Goal: Use online tool/utility: Utilize a website feature to perform a specific function

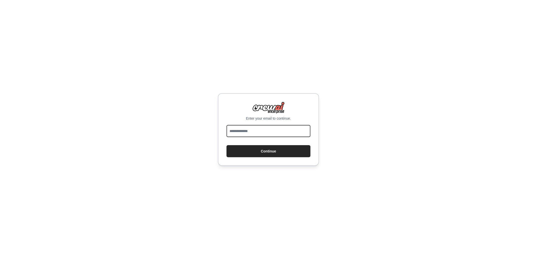
click at [257, 133] on input "email" at bounding box center [268, 131] width 84 height 12
type input "**********"
click at [262, 152] on button "Continue" at bounding box center [268, 151] width 84 height 12
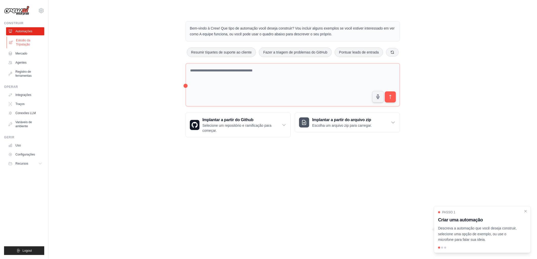
click at [21, 42] on font "Estúdio da Tripulação" at bounding box center [29, 42] width 27 height 8
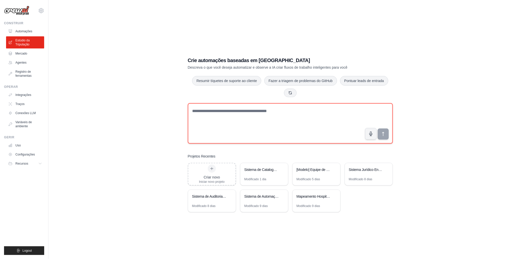
click at [199, 112] on textarea at bounding box center [290, 123] width 205 height 40
type textarea "*"
paste textarea "**********"
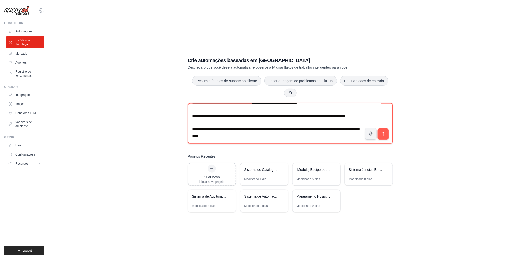
scroll to position [10, 0]
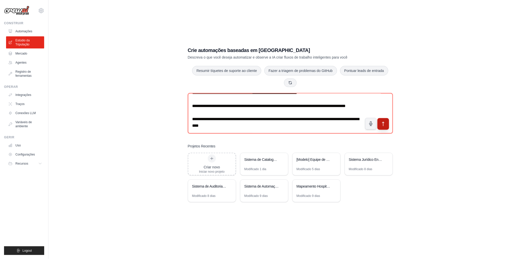
type textarea "**********"
click at [385, 123] on icon "submit" at bounding box center [383, 124] width 5 height 5
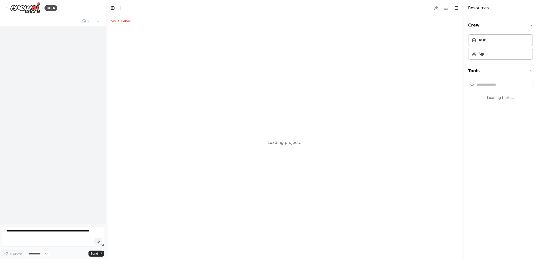
select select "****"
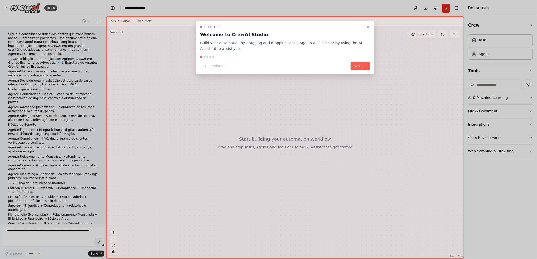
scroll to position [250, 0]
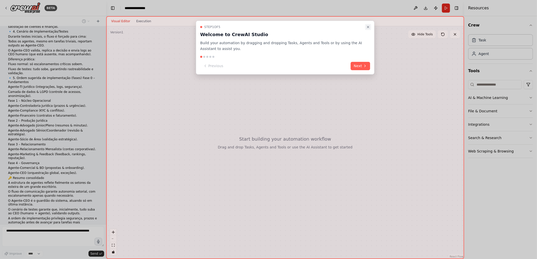
click at [369, 27] on icon "Close walkthrough" at bounding box center [368, 27] width 4 height 4
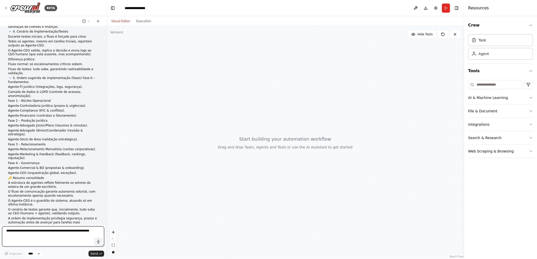
scroll to position [394, 0]
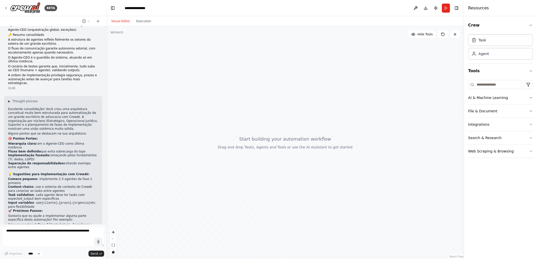
click at [50, 107] on p "Excelente consolidação! Você criou uma arquitetura conceitual muito bem estrutu…" at bounding box center [53, 119] width 90 height 24
click at [6, 231] on textarea at bounding box center [53, 237] width 102 height 20
click at [35, 229] on textarea at bounding box center [53, 237] width 102 height 20
paste textarea "**********"
type textarea "**********"
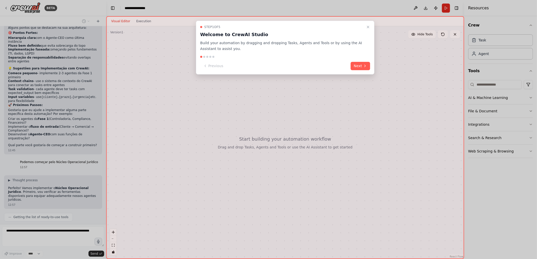
scroll to position [512, 0]
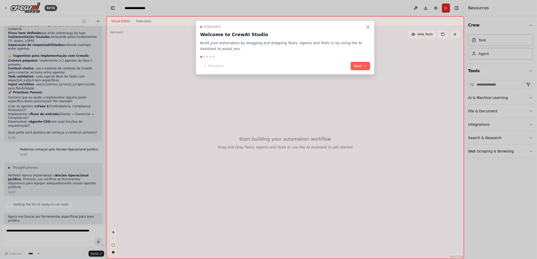
click at [369, 27] on icon "Close walkthrough" at bounding box center [368, 27] width 4 height 4
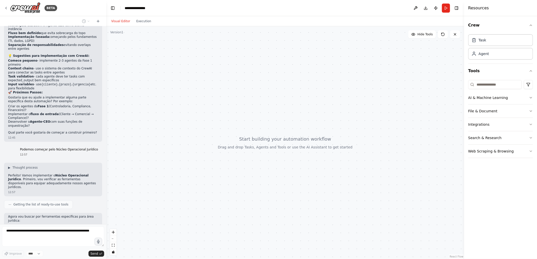
scroll to position [525, 0]
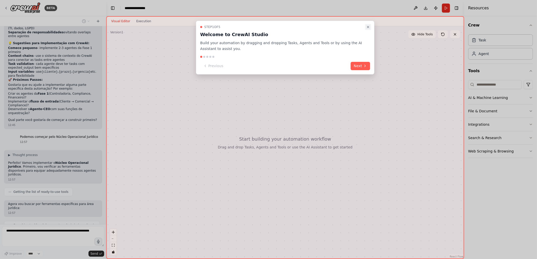
click at [368, 26] on icon "Close walkthrough" at bounding box center [368, 27] width 4 height 4
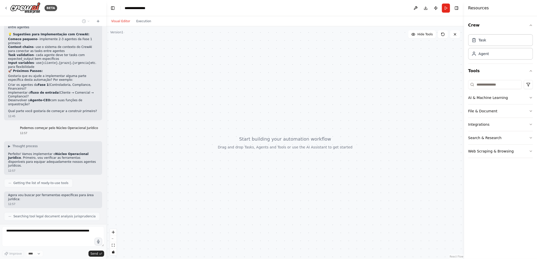
scroll to position [568, 0]
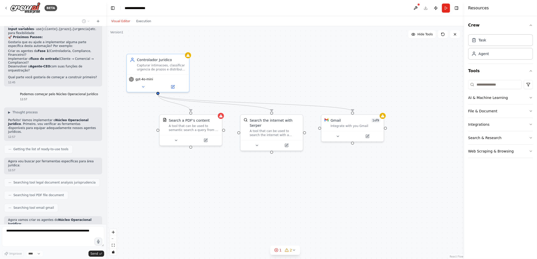
drag, startPoint x: 240, startPoint y: 49, endPoint x: 248, endPoint y: 80, distance: 31.6
click at [248, 80] on div ".deletable-edge-delete-btn { width: 20px; height: 20px; border: 0px solid #ffff…" at bounding box center [285, 142] width 358 height 233
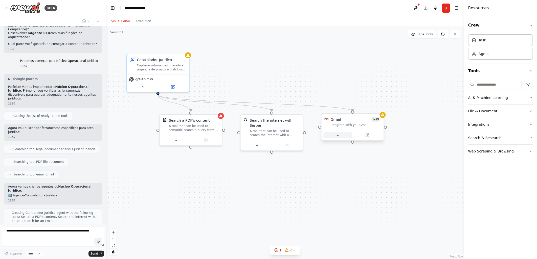
scroll to position [601, 0]
click at [337, 136] on icon at bounding box center [338, 135] width 4 height 4
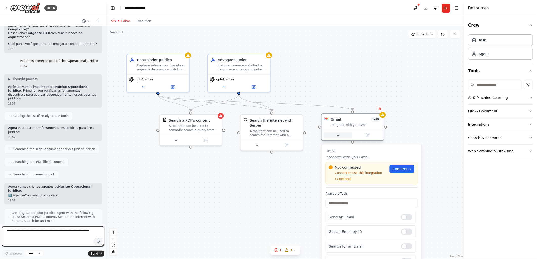
scroll to position [635, 0]
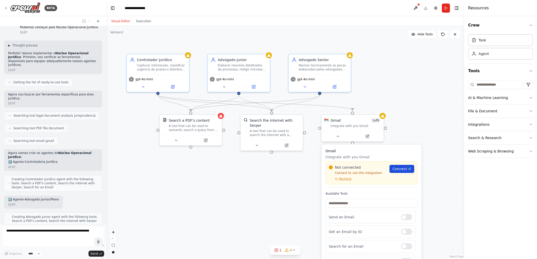
click at [401, 169] on span "Connect" at bounding box center [399, 169] width 15 height 5
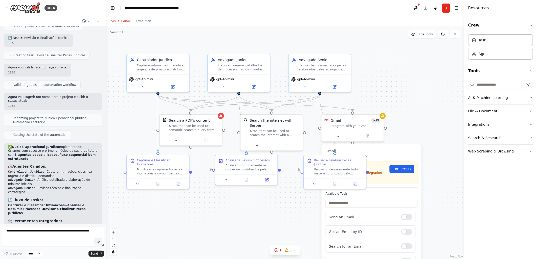
click at [418, 96] on div ".deletable-edge-delete-btn { width: 20px; height: 20px; border: 0px solid #ffff…" at bounding box center [285, 142] width 358 height 233
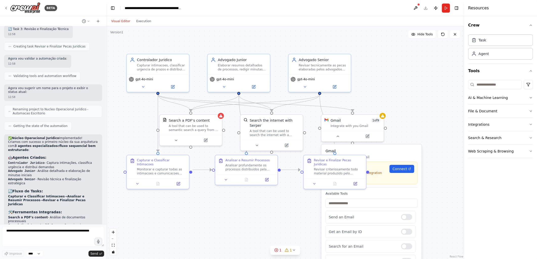
scroll to position [948, 0]
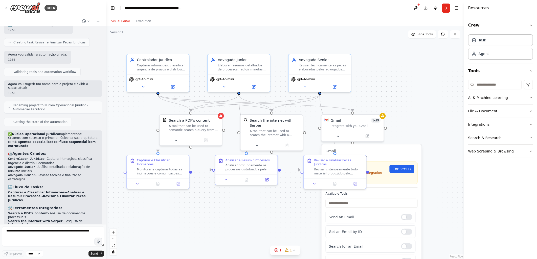
click at [268, 225] on div ".deletable-edge-delete-btn { width: 20px; height: 20px; border: 0px solid #ffff…" at bounding box center [285, 142] width 358 height 233
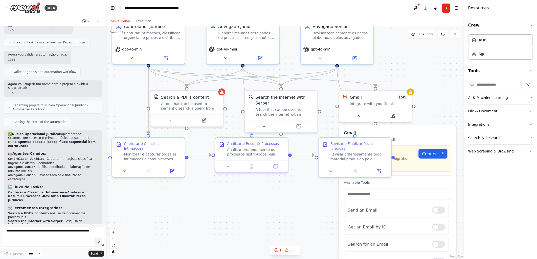
drag, startPoint x: 247, startPoint y: 219, endPoint x: 254, endPoint y: 211, distance: 10.5
click at [254, 211] on div ".deletable-edge-delete-btn { width: 20px; height: 20px; border: 0px solid #ffff…" at bounding box center [285, 142] width 358 height 233
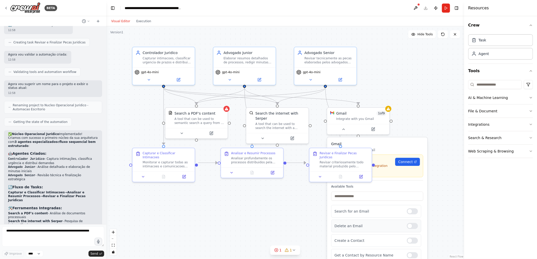
scroll to position [54, 0]
click at [443, 219] on div ".deletable-edge-delete-btn { width: 20px; height: 20px; border: 0px solid #ffff…" at bounding box center [285, 142] width 358 height 233
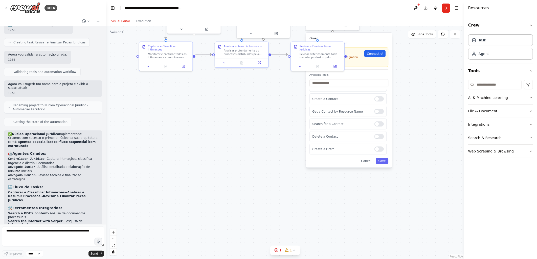
drag, startPoint x: 433, startPoint y: 185, endPoint x: 405, endPoint y: 101, distance: 88.7
click at [405, 101] on div ".deletable-edge-delete-btn { width: 20px; height: 20px; border: 0px solid #ffff…" at bounding box center [285, 142] width 358 height 233
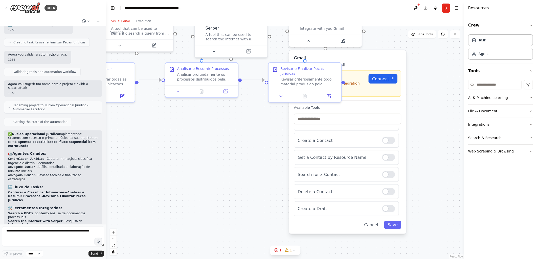
drag, startPoint x: 409, startPoint y: 132, endPoint x: 429, endPoint y: 186, distance: 57.3
click at [429, 186] on div ".deletable-edge-delete-btn { width: 20px; height: 20px; border: 0px solid #ffff…" at bounding box center [285, 142] width 358 height 233
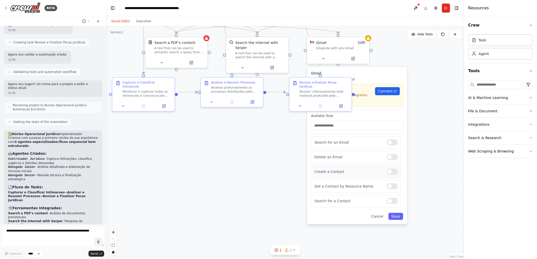
scroll to position [0, 0]
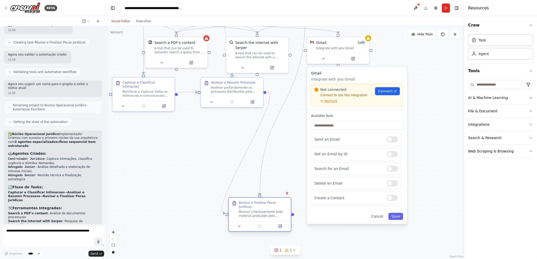
drag, startPoint x: 319, startPoint y: 82, endPoint x: 260, endPoint y: 205, distance: 137.0
click at [260, 205] on div "Revisar e Finalizar Pecas Juridicas Revisar criteriosamente todo material produ…" at bounding box center [263, 209] width 49 height 17
click at [186, 142] on div ".deletable-edge-delete-btn { width: 20px; height: 20px; border: 0px solid #ffff…" at bounding box center [285, 142] width 358 height 233
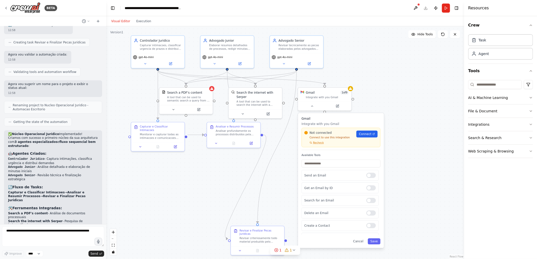
drag, startPoint x: 407, startPoint y: 66, endPoint x: 408, endPoint y: 103, distance: 36.9
click at [408, 103] on div ".deletable-edge-delete-btn { width: 20px; height: 20px; border: 0px solid #ffff…" at bounding box center [285, 142] width 358 height 233
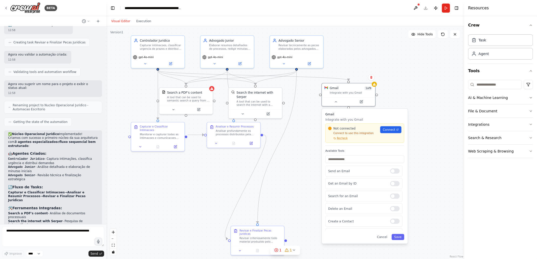
drag, startPoint x: 349, startPoint y: 120, endPoint x: 371, endPoint y: 117, distance: 22.4
click at [371, 117] on div "Gmail Integrate with you Gmail Not connected Connect to use this integration Re…" at bounding box center [364, 129] width 79 height 34
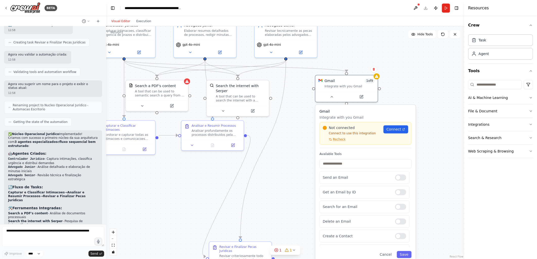
drag, startPoint x: 434, startPoint y: 53, endPoint x: 384, endPoint y: 55, distance: 49.3
click at [384, 55] on div ".deletable-edge-delete-btn { width: 20px; height: 20px; border: 0px solid #ffff…" at bounding box center [285, 142] width 358 height 233
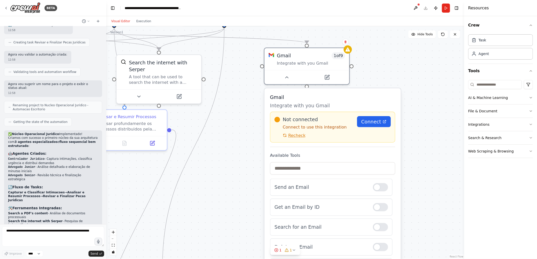
drag, startPoint x: 395, startPoint y: 94, endPoint x: 387, endPoint y: 70, distance: 25.9
click at [387, 70] on div ".deletable-edge-delete-btn { width: 20px; height: 20px; border: 0px solid #ffff…" at bounding box center [285, 142] width 358 height 233
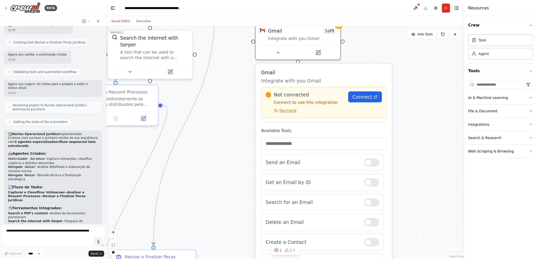
drag, startPoint x: 413, startPoint y: 175, endPoint x: 405, endPoint y: 151, distance: 25.7
click at [405, 151] on div ".deletable-edge-delete-btn { width: 20px; height: 20px; border: 0px solid #ffff…" at bounding box center [285, 142] width 358 height 233
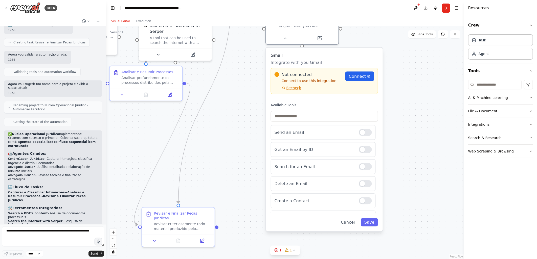
drag, startPoint x: 412, startPoint y: 171, endPoint x: 401, endPoint y: 143, distance: 30.9
click at [401, 143] on div ".deletable-edge-delete-btn { width: 20px; height: 20px; border: 0px solid #ffff…" at bounding box center [285, 142] width 358 height 233
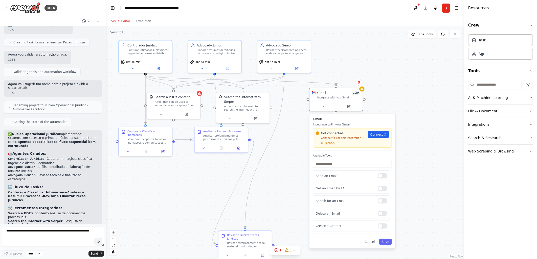
drag, startPoint x: 150, startPoint y: 121, endPoint x: 215, endPoint y: 175, distance: 84.7
click at [215, 175] on div ".deletable-edge-delete-btn { width: 20px; height: 20px; border: 0px solid #ffff…" at bounding box center [285, 142] width 358 height 233
click at [376, 133] on span "Connect" at bounding box center [376, 134] width 13 height 4
click at [375, 132] on span "Connect" at bounding box center [376, 134] width 13 height 4
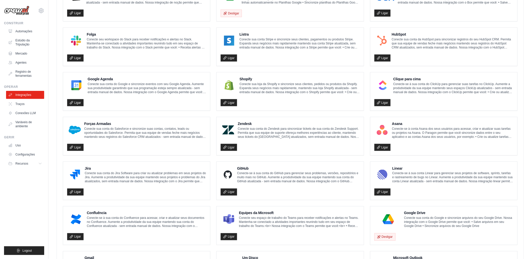
scroll to position [215, 0]
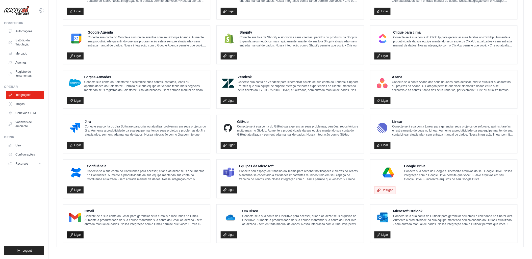
click at [71, 234] on icon at bounding box center [72, 236] width 4 height 4
click at [170, 221] on p "Conecte-se à sua conta do Gmail para gerenciar seus e-mails e rascunhos no Gmai…" at bounding box center [146, 221] width 122 height 12
click at [72, 235] on icon at bounding box center [72, 236] width 4 height 4
click at [378, 235] on icon at bounding box center [379, 236] width 4 height 4
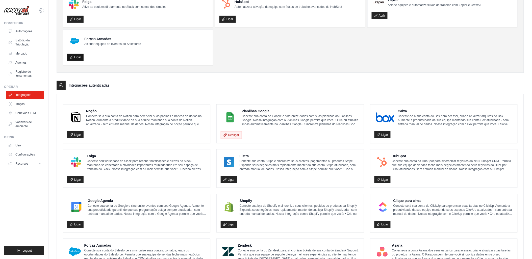
scroll to position [0, 0]
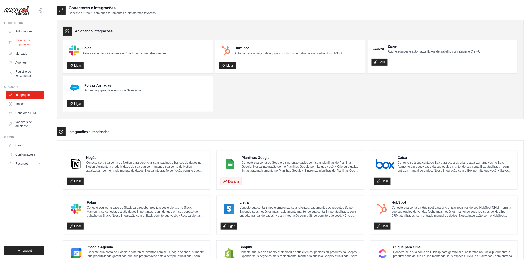
click at [22, 44] on font "Estúdio da Tripulação" at bounding box center [29, 42] width 27 height 8
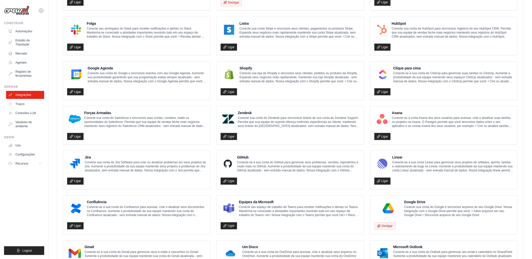
scroll to position [232, 0]
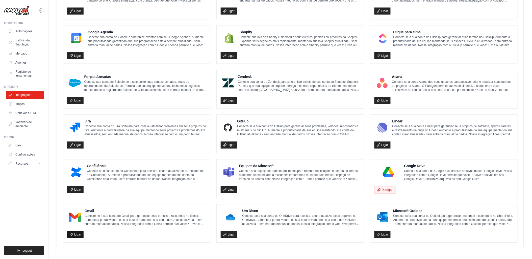
click at [70, 236] on icon at bounding box center [72, 235] width 4 height 4
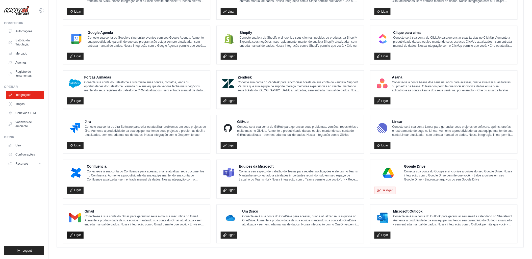
click at [70, 235] on icon at bounding box center [72, 236] width 4 height 4
click at [26, 154] on font "Configurações" at bounding box center [25, 155] width 19 height 4
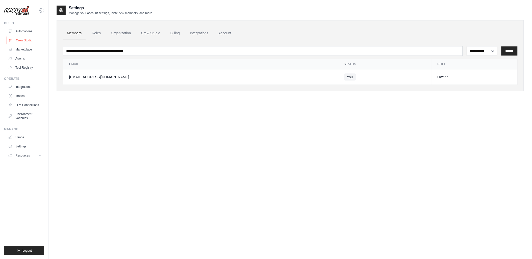
click at [24, 40] on link "Crew Studio" at bounding box center [26, 40] width 38 height 8
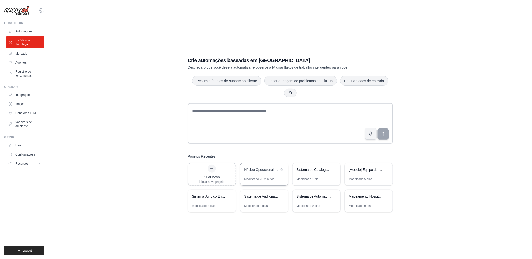
click at [263, 176] on div "Núcleo Operacional Jurídico - Automação Administrativa" at bounding box center [265, 170] width 48 height 14
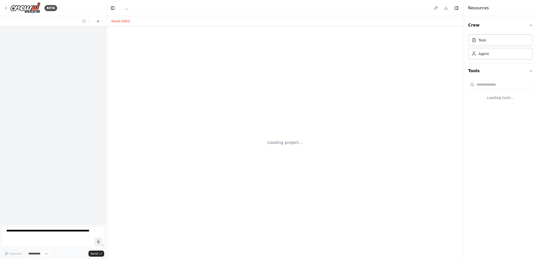
select select "****"
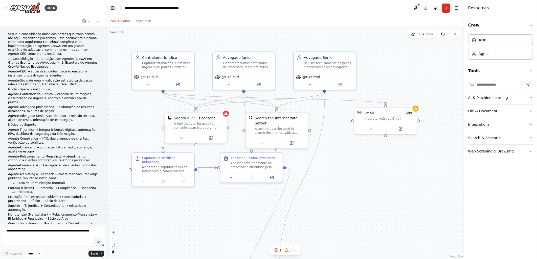
scroll to position [948, 0]
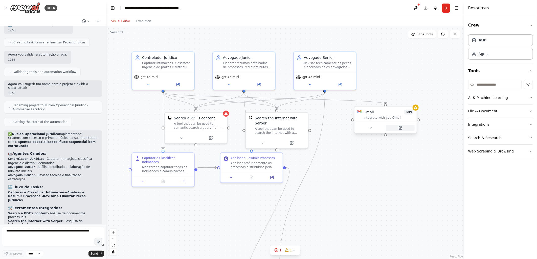
click at [400, 128] on icon at bounding box center [401, 127] width 2 height 2
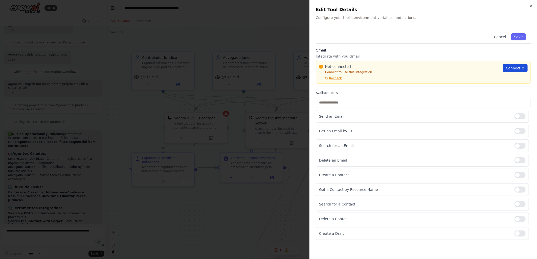
click at [511, 67] on span "Connect" at bounding box center [513, 68] width 15 height 5
click at [530, 6] on icon "button" at bounding box center [531, 6] width 4 height 4
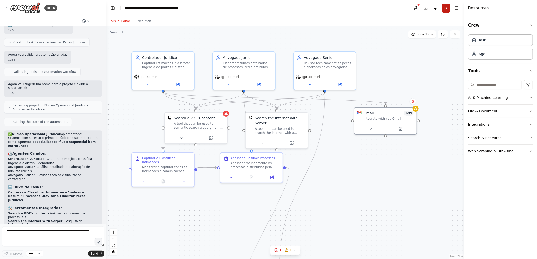
click at [448, 8] on button "Run" at bounding box center [446, 8] width 8 height 9
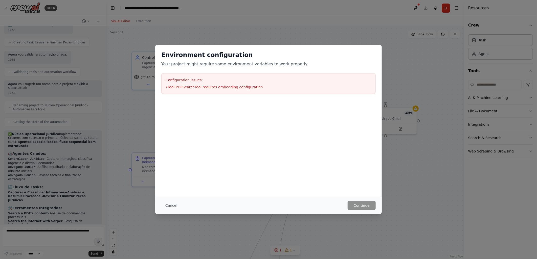
click at [278, 95] on div "Environment configuration Your project might require some environment variables…" at bounding box center [268, 72] width 226 height 55
click at [257, 79] on h3 "Configuration issues:" at bounding box center [269, 80] width 206 height 5
drag, startPoint x: 264, startPoint y: 88, endPoint x: 165, endPoint y: 87, distance: 98.8
click at [165, 87] on div "Configuration issues: • Tool PDFSearchTool requires embedding configuration" at bounding box center [268, 83] width 214 height 21
copy li "• Tool PDFSearchTool requires embedding configuration"
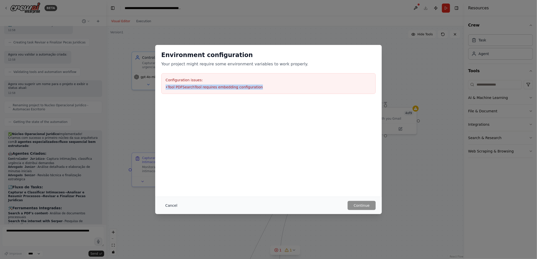
click at [167, 206] on button "Cancel" at bounding box center [171, 205] width 20 height 9
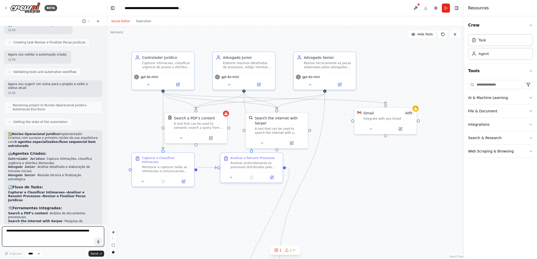
click at [9, 231] on textarea at bounding box center [53, 237] width 102 height 20
paste textarea "**********"
type textarea "**********"
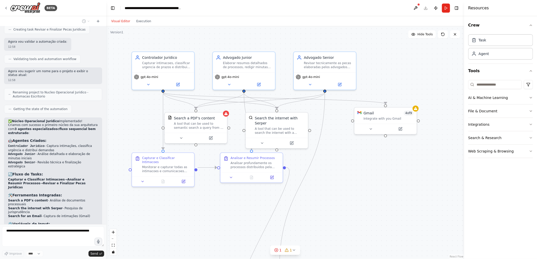
scroll to position [982, 0]
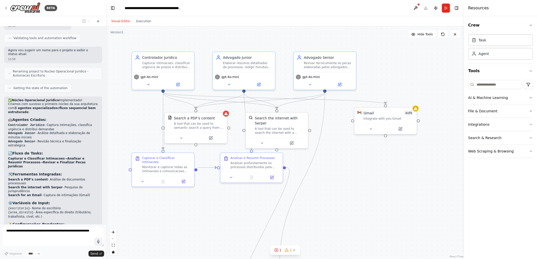
click at [408, 59] on div ".deletable-edge-delete-btn { width: 20px; height: 20px; border: 0px solid #ffff…" at bounding box center [285, 142] width 358 height 233
click at [415, 9] on button at bounding box center [415, 8] width 8 height 9
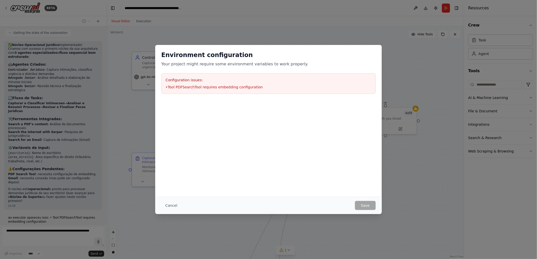
scroll to position [1041, 0]
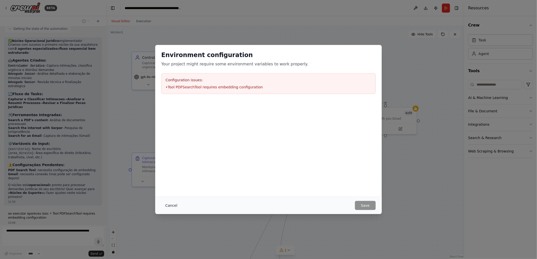
click at [171, 205] on button "Cancel" at bounding box center [171, 205] width 20 height 9
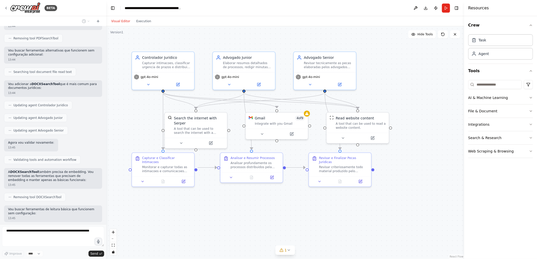
scroll to position [1305, 0]
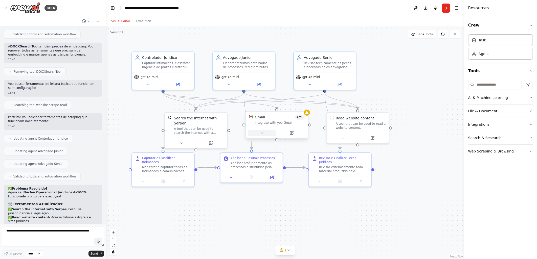
click at [261, 133] on icon at bounding box center [262, 133] width 2 height 1
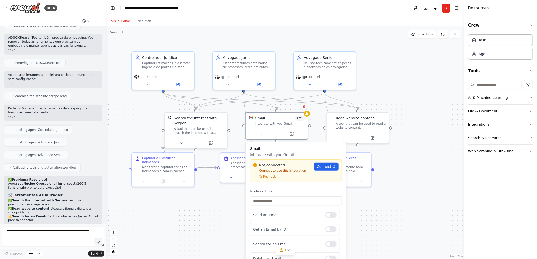
scroll to position [1431, 0]
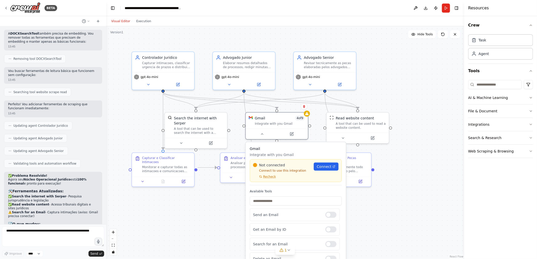
click at [324, 170] on div "Not connected Connect to use this integration Recheck Connect" at bounding box center [295, 171] width 85 height 16
click at [325, 166] on span "Connect" at bounding box center [326, 166] width 15 height 5
click at [11, 232] on textarea at bounding box center [53, 237] width 102 height 20
paste textarea "**********"
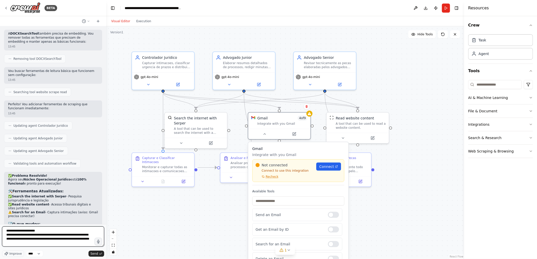
click at [6, 230] on textarea "**********" at bounding box center [53, 237] width 102 height 20
type textarea "**********"
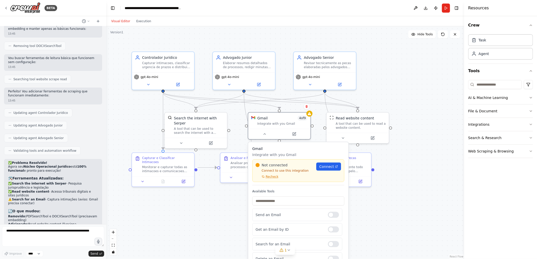
scroll to position [1469, 0]
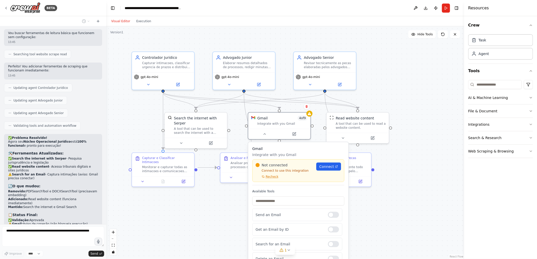
click at [415, 201] on div ".deletable-edge-delete-btn { width: 20px; height: 20px; border: 0px solid #ffff…" at bounding box center [285, 142] width 358 height 233
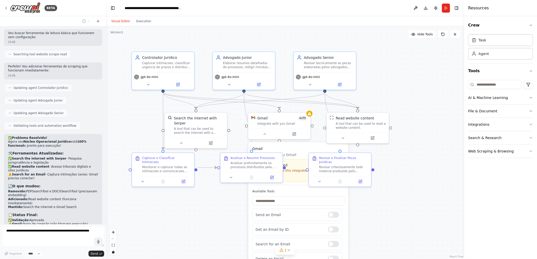
click at [228, 214] on div ".deletable-edge-delete-btn { width: 20px; height: 20px; border: 0px solid #ffff…" at bounding box center [285, 142] width 358 height 233
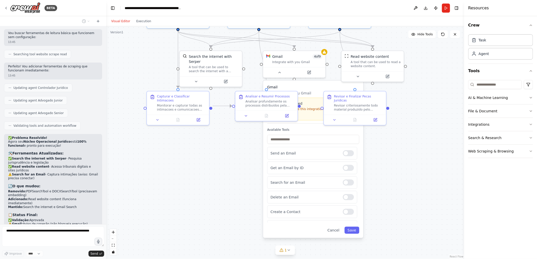
drag, startPoint x: 383, startPoint y: 201, endPoint x: 399, endPoint y: 139, distance: 63.8
click at [399, 139] on div ".deletable-edge-delete-btn { width: 20px; height: 20px; border: 0px solid #ffff…" at bounding box center [285, 142] width 358 height 233
click at [336, 231] on button "Cancel" at bounding box center [333, 230] width 18 height 7
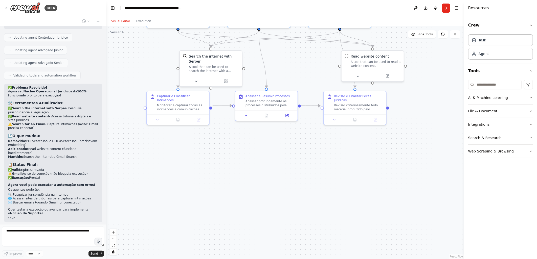
scroll to position [1549, 0]
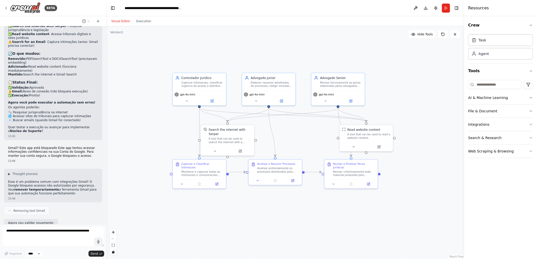
drag, startPoint x: 320, startPoint y: 173, endPoint x: 321, endPoint y: 229, distance: 56.1
click at [321, 229] on div ".deletable-edge-delete-btn { width: 20px; height: 20px; border: 0px solid #ffff…" at bounding box center [285, 142] width 358 height 233
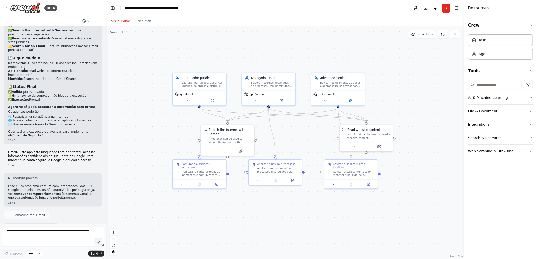
scroll to position [1513, 0]
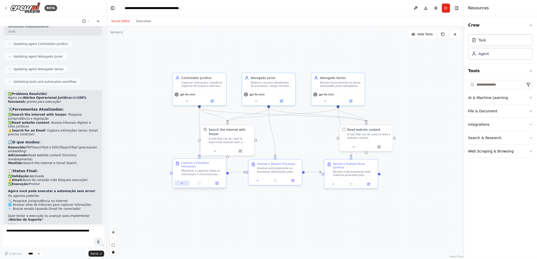
click at [180, 182] on button at bounding box center [181, 183] width 15 height 5
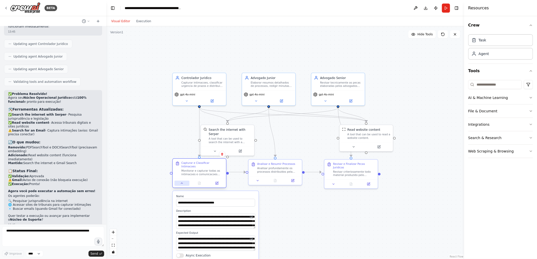
click at [180, 182] on button at bounding box center [181, 183] width 15 height 5
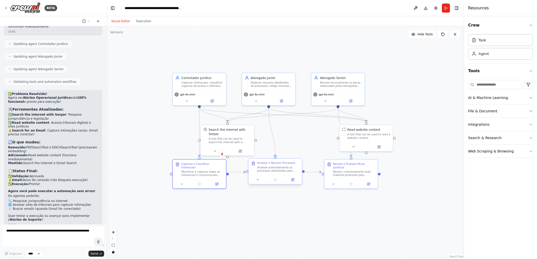
click at [259, 183] on div at bounding box center [274, 179] width 53 height 9
click at [259, 181] on icon at bounding box center [258, 180] width 4 height 4
click at [258, 180] on icon at bounding box center [258, 179] width 2 height 1
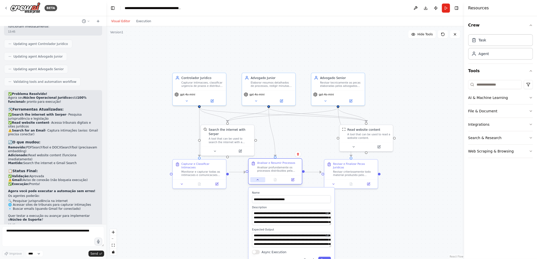
click at [258, 179] on icon at bounding box center [258, 180] width 4 height 4
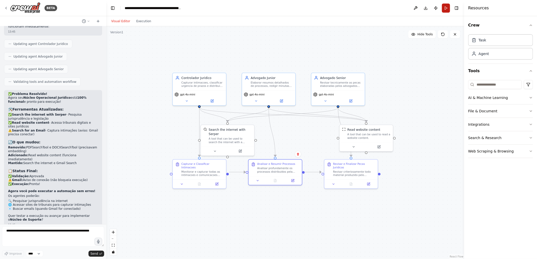
click at [447, 8] on button "Run" at bounding box center [446, 8] width 8 height 9
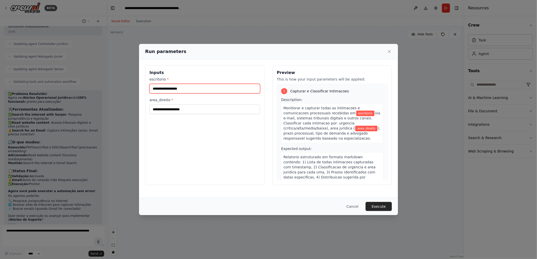
drag, startPoint x: 180, startPoint y: 88, endPoint x: 150, endPoint y: 89, distance: 30.4
click at [150, 89] on input "escritorio *" at bounding box center [204, 89] width 111 height 10
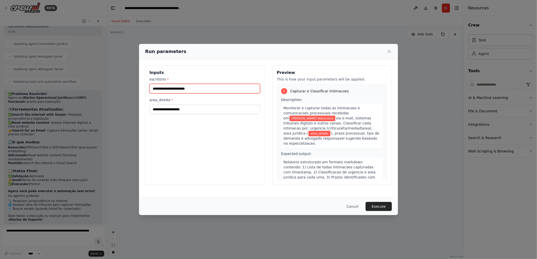
type input "**********"
click at [153, 110] on input "area_direito *" at bounding box center [204, 110] width 111 height 10
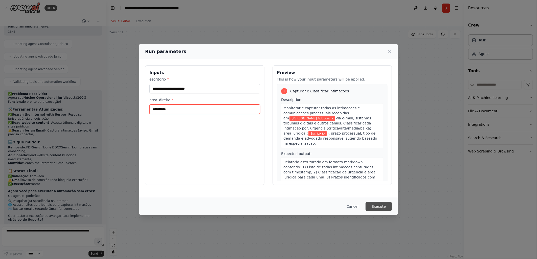
type input "**********"
click at [373, 205] on button "Execute" at bounding box center [378, 206] width 26 height 9
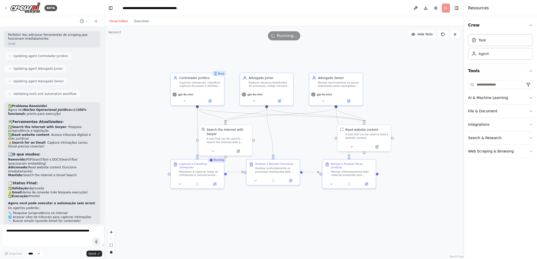
scroll to position [1541, 0]
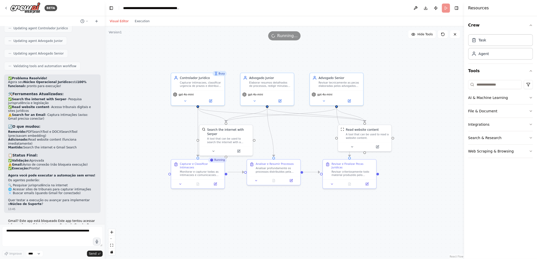
drag, startPoint x: 104, startPoint y: 188, endPoint x: 105, endPoint y: 195, distance: 6.6
click at [105, 195] on div "BETA Segue a consolidação única dos pontos que trabalhamos até aqui, organizada…" at bounding box center [268, 129] width 537 height 259
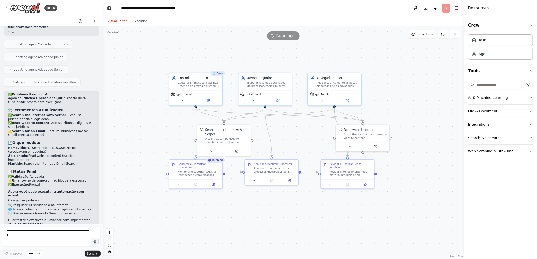
scroll to position [1552, 0]
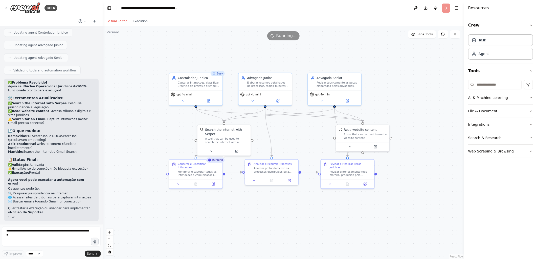
drag, startPoint x: 103, startPoint y: 192, endPoint x: 103, endPoint y: 212, distance: 19.2
click at [103, 212] on div "BETA Segue a consolidação única dos pontos que trabalhamos até aqui, organizada…" at bounding box center [268, 129] width 537 height 259
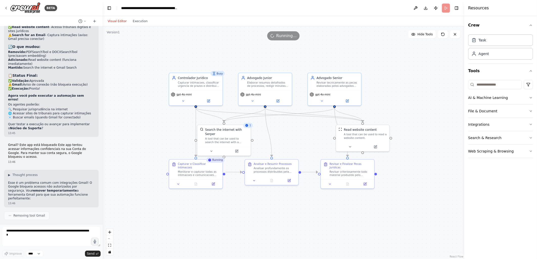
scroll to position [1721, 0]
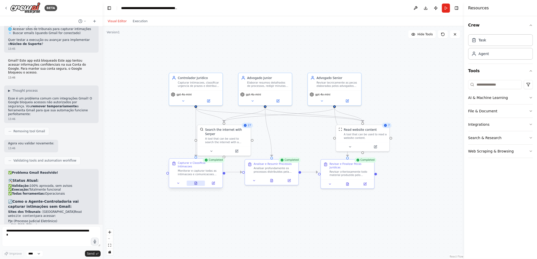
click at [195, 182] on icon at bounding box center [196, 183] width 2 height 3
click at [195, 183] on icon at bounding box center [195, 183] width 0 height 0
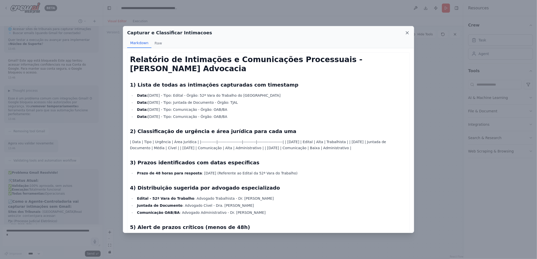
click at [406, 33] on icon at bounding box center [407, 33] width 3 height 3
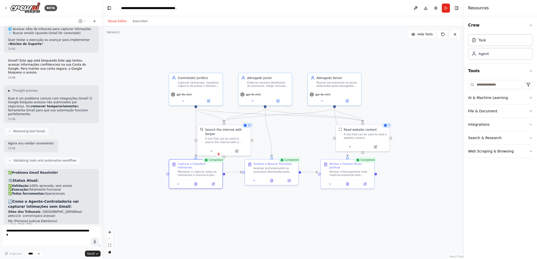
click at [404, 104] on div ".deletable-edge-delete-btn { width: 20px; height: 20px; border: 0px solid #ffff…" at bounding box center [283, 142] width 361 height 233
click at [487, 112] on button "File & Document" at bounding box center [500, 111] width 65 height 13
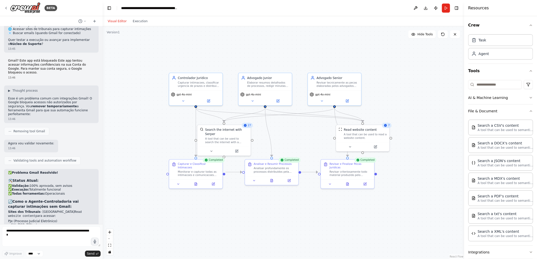
click at [429, 79] on div ".deletable-edge-delete-btn { width: 20px; height: 20px; border: 0px solid #ffff…" at bounding box center [283, 142] width 361 height 233
click at [478, 100] on button "AI & Machine Learning" at bounding box center [500, 97] width 65 height 13
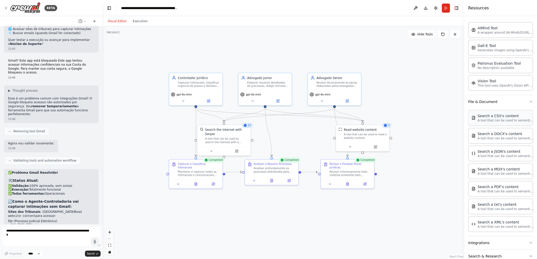
scroll to position [110, 0]
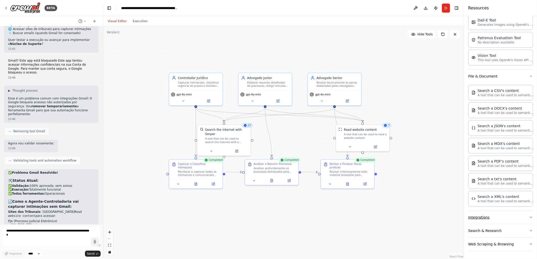
click at [486, 217] on button "Integrations" at bounding box center [500, 217] width 65 height 13
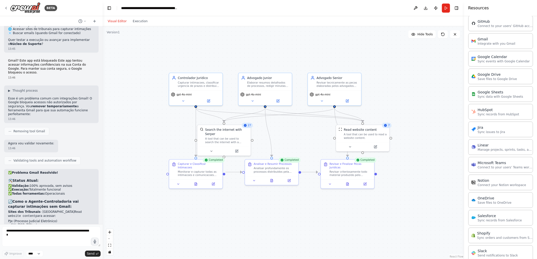
scroll to position [469, 0]
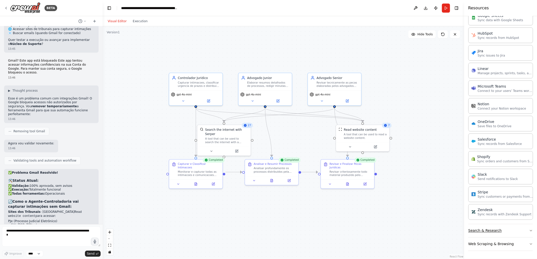
click at [482, 230] on button "Search & Research" at bounding box center [500, 230] width 65 height 13
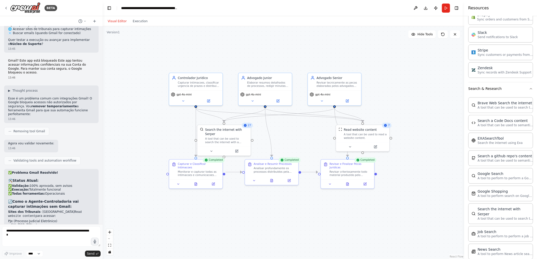
scroll to position [727, 0]
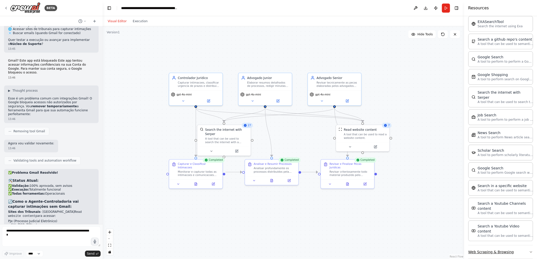
click at [490, 246] on button "Web Scraping & Browsing" at bounding box center [500, 252] width 65 height 13
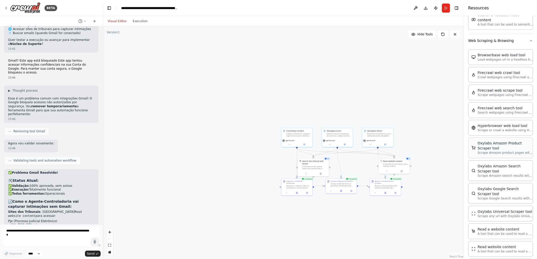
scroll to position [910, 0]
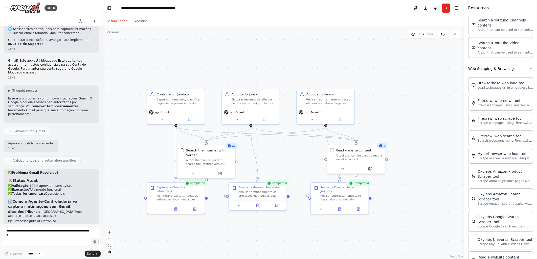
drag, startPoint x: 414, startPoint y: 107, endPoint x: 403, endPoint y: 56, distance: 52.6
click at [403, 56] on div ".deletable-edge-delete-btn { width: 20px; height: 20px; border: 0px solid #ffff…" at bounding box center [283, 142] width 361 height 233
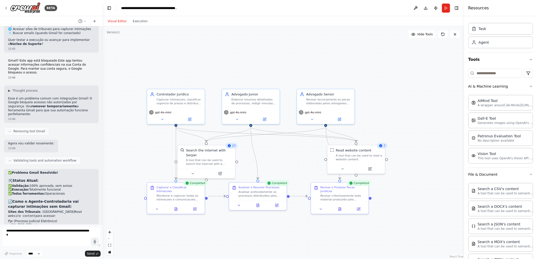
scroll to position [0, 0]
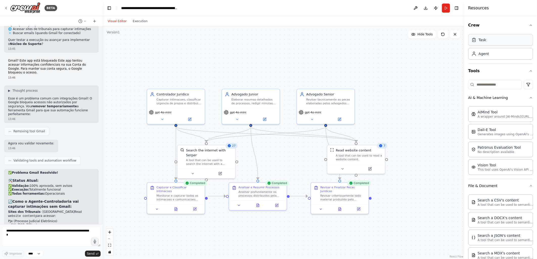
click at [499, 43] on div "Task" at bounding box center [500, 40] width 65 height 12
click at [494, 40] on div "Task" at bounding box center [500, 40] width 65 height 12
click at [488, 53] on div "Agent" at bounding box center [483, 53] width 10 height 5
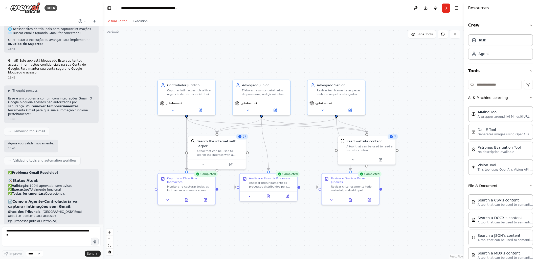
drag, startPoint x: 246, startPoint y: 64, endPoint x: 269, endPoint y: 45, distance: 29.6
click at [269, 45] on div ".deletable-edge-delete-btn { width: 20px; height: 20px; border: 0px solid #ffff…" at bounding box center [283, 142] width 361 height 233
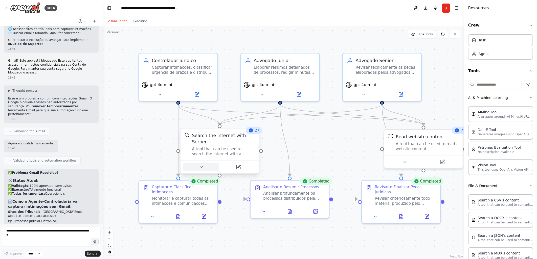
click at [200, 165] on icon at bounding box center [200, 167] width 5 height 5
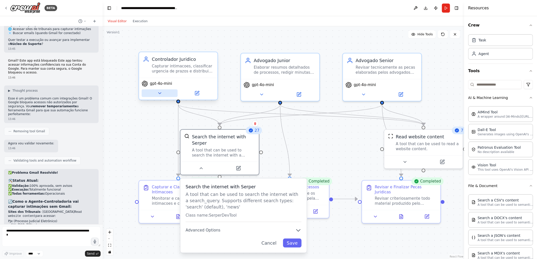
click at [158, 91] on icon at bounding box center [159, 93] width 5 height 5
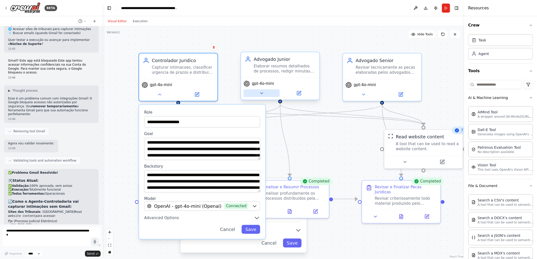
click at [263, 92] on icon at bounding box center [261, 93] width 5 height 5
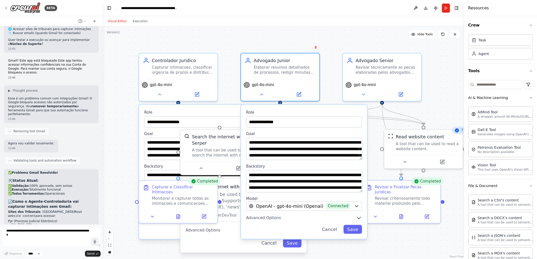
click at [214, 36] on div "**********" at bounding box center [283, 142] width 361 height 233
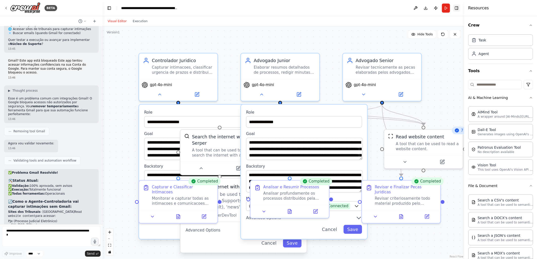
click at [456, 8] on button "Toggle Right Sidebar" at bounding box center [456, 8] width 7 height 7
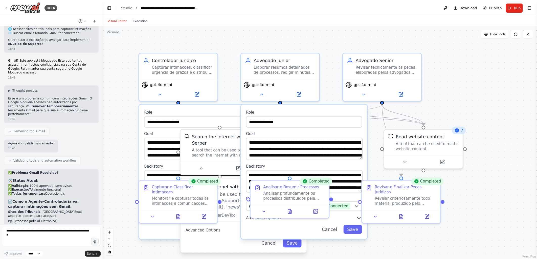
click at [344, 34] on div "**********" at bounding box center [320, 142] width 434 height 233
click at [125, 50] on div "**********" at bounding box center [320, 142] width 434 height 233
click at [134, 20] on button "Execution" at bounding box center [140, 21] width 21 height 6
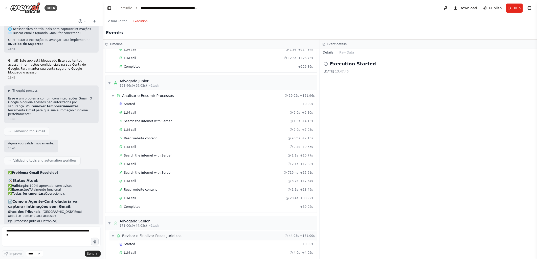
scroll to position [586, 0]
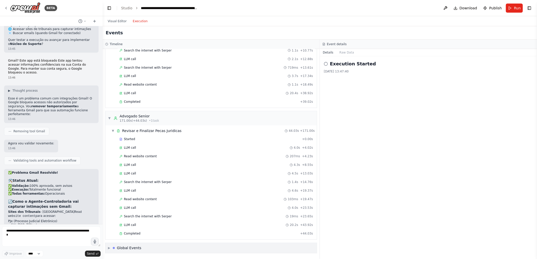
click at [137, 249] on div "Global Events" at bounding box center [129, 248] width 25 height 5
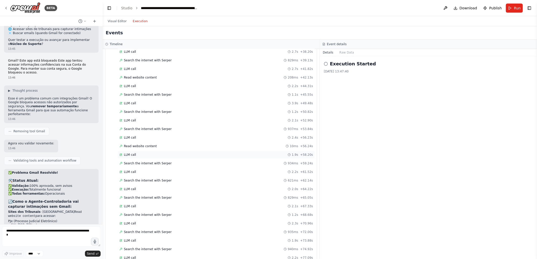
scroll to position [0, 0]
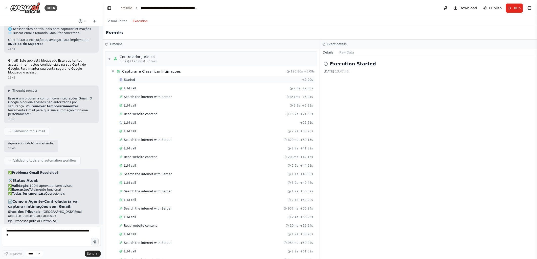
click at [130, 80] on span "Started" at bounding box center [129, 80] width 11 height 4
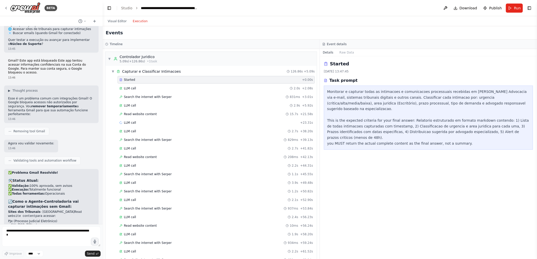
click at [391, 175] on div "Started 21/08/2025, 13:47:45 Task prompt Monitorar e capturar todas as intimaco…" at bounding box center [428, 157] width 217 height 203
click at [124, 7] on link "Studio" at bounding box center [126, 8] width 11 height 4
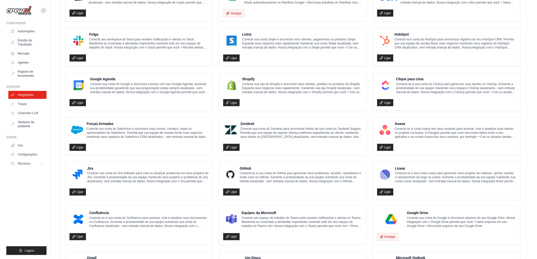
scroll to position [215, 0]
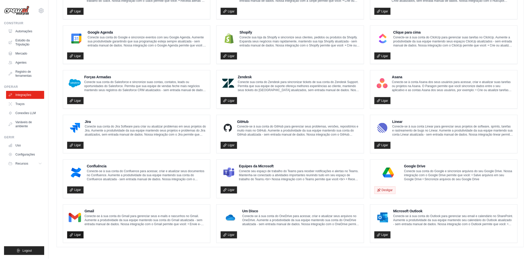
click at [71, 235] on icon at bounding box center [71, 235] width 3 height 3
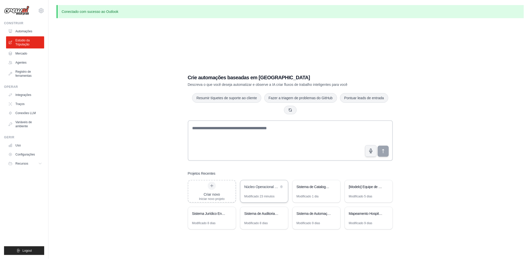
click at [260, 196] on div "Modificado 23 minutos" at bounding box center [260, 197] width 30 height 4
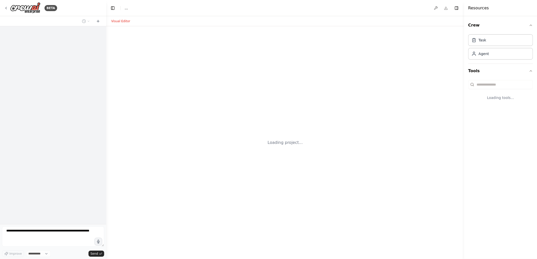
select select "****"
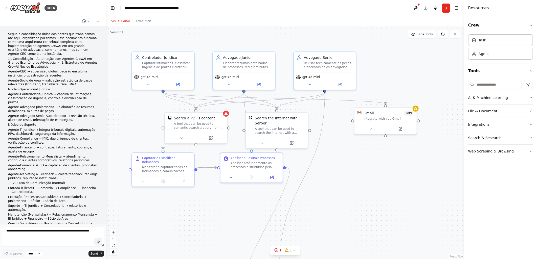
scroll to position [948, 0]
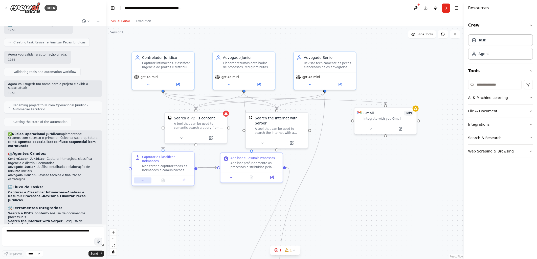
click at [142, 179] on icon at bounding box center [143, 181] width 4 height 4
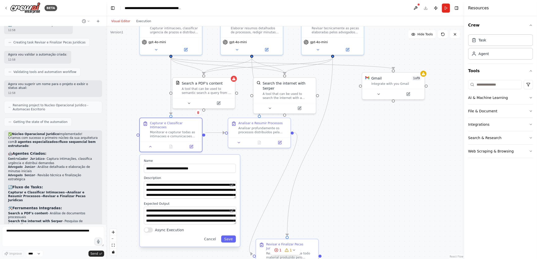
drag, startPoint x: 343, startPoint y: 201, endPoint x: 350, endPoint y: 167, distance: 35.3
click at [350, 167] on div ".deletable-edge-delete-btn { width: 20px; height: 20px; border: 0px solid #ffff…" at bounding box center [285, 142] width 358 height 233
click at [237, 143] on icon at bounding box center [238, 142] width 4 height 4
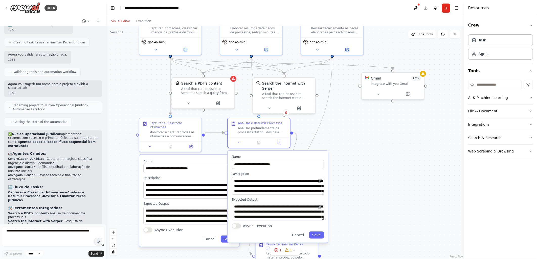
click at [387, 199] on div ".deletable-edge-delete-btn { width: 20px; height: 20px; border: 0px solid #ffff…" at bounding box center [285, 142] width 358 height 233
click at [378, 93] on icon at bounding box center [378, 93] width 2 height 1
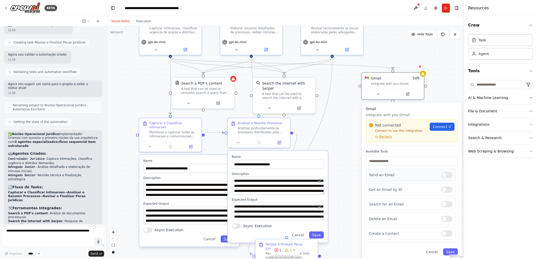
click at [443, 175] on div at bounding box center [446, 175] width 11 height 6
click at [444, 190] on div at bounding box center [446, 190] width 11 height 6
click at [446, 236] on div at bounding box center [446, 234] width 11 height 6
click at [449, 252] on button "Save" at bounding box center [450, 252] width 15 height 7
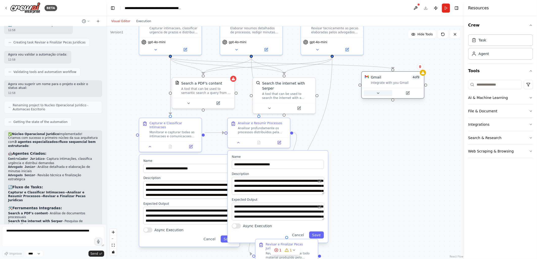
click at [377, 94] on icon at bounding box center [378, 93] width 4 height 4
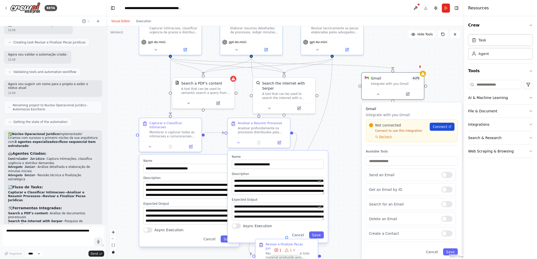
click at [440, 127] on span "Connect" at bounding box center [440, 126] width 15 height 5
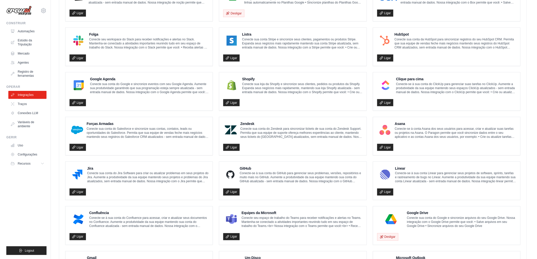
scroll to position [215, 0]
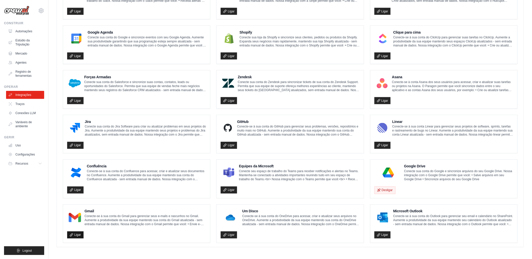
click at [70, 235] on icon at bounding box center [72, 236] width 4 height 4
click at [74, 233] on font "Ligar" at bounding box center [77, 235] width 7 height 4
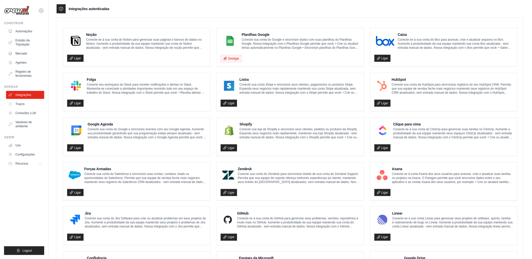
scroll to position [232, 0]
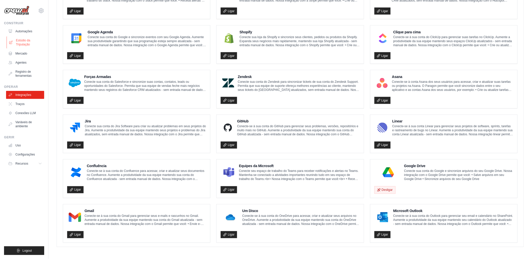
click at [21, 42] on font "Estúdio da Tripulação" at bounding box center [29, 42] width 27 height 8
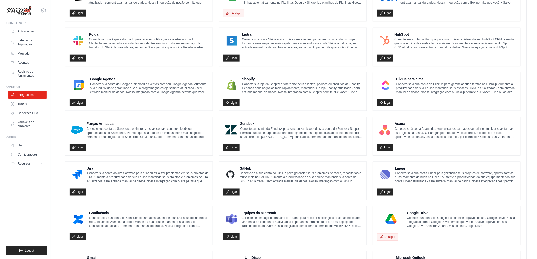
scroll to position [215, 0]
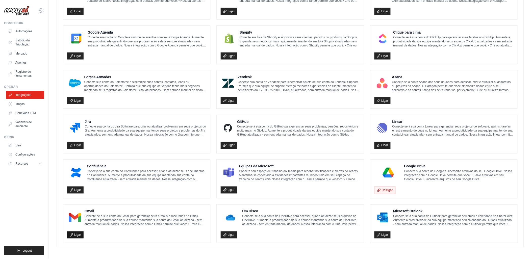
click at [71, 234] on icon at bounding box center [72, 236] width 4 height 4
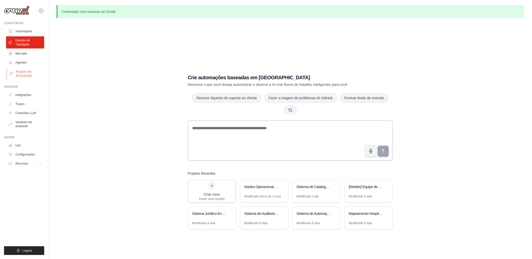
click at [23, 74] on font "Registro de ferramentas" at bounding box center [29, 74] width 27 height 8
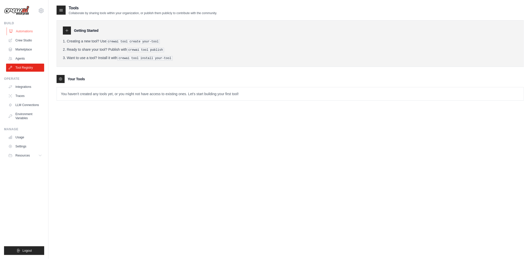
click at [22, 31] on link "Automations" at bounding box center [26, 31] width 38 height 8
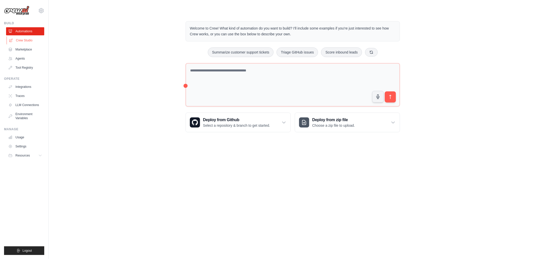
click at [24, 41] on link "Crew Studio" at bounding box center [26, 40] width 38 height 8
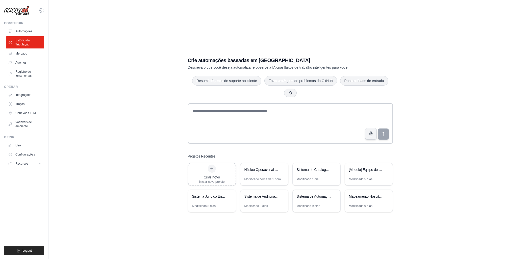
click at [23, 48] on link "Estúdio da Tripulação" at bounding box center [25, 42] width 38 height 12
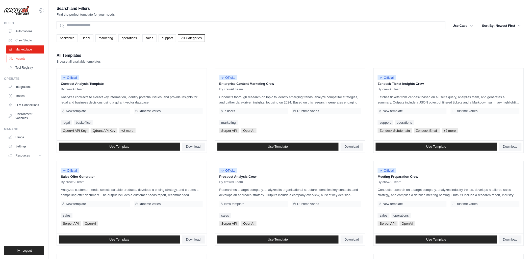
click at [22, 59] on link "Agents" at bounding box center [26, 59] width 38 height 8
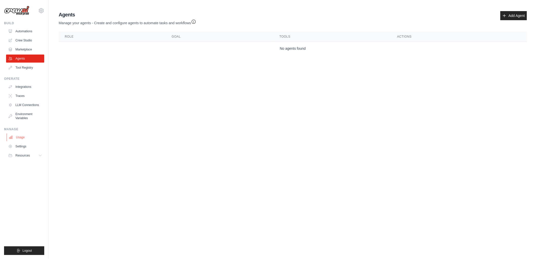
click at [19, 137] on link "Usage" at bounding box center [26, 137] width 38 height 8
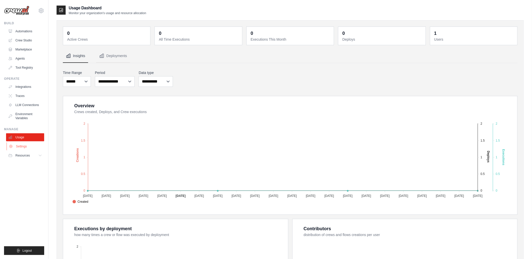
click at [19, 145] on link "Settings" at bounding box center [26, 147] width 38 height 8
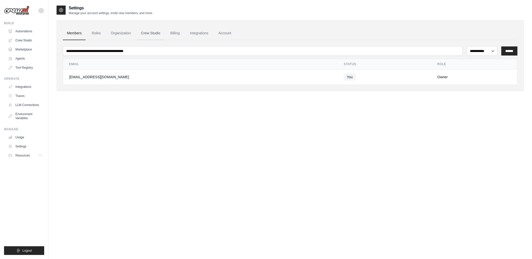
click at [153, 32] on link "Crew Studio" at bounding box center [150, 34] width 27 height 14
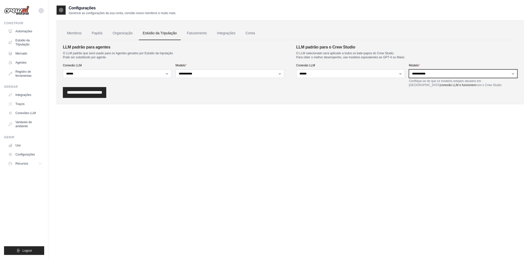
click at [472, 75] on select "**********" at bounding box center [463, 73] width 109 height 9
drag, startPoint x: 373, startPoint y: 97, endPoint x: 307, endPoint y: 95, distance: 66.0
click at [373, 97] on div "**********" at bounding box center [290, 92] width 455 height 11
click at [19, 97] on font "Integrações" at bounding box center [24, 95] width 16 height 4
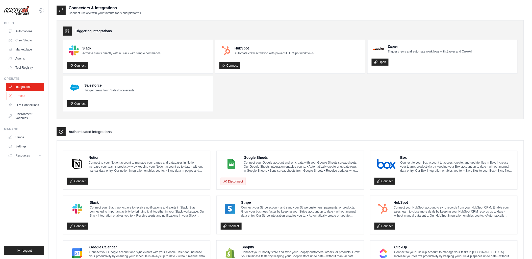
click at [22, 97] on link "Traces" at bounding box center [26, 96] width 38 height 8
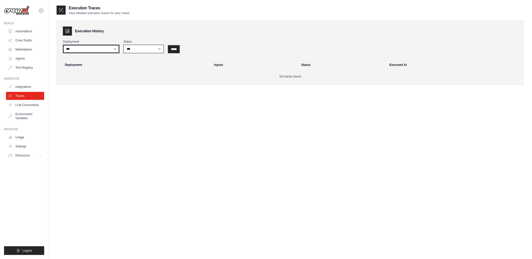
click at [98, 50] on select "***" at bounding box center [91, 49] width 57 height 9
click at [18, 138] on link "Usage" at bounding box center [26, 137] width 38 height 8
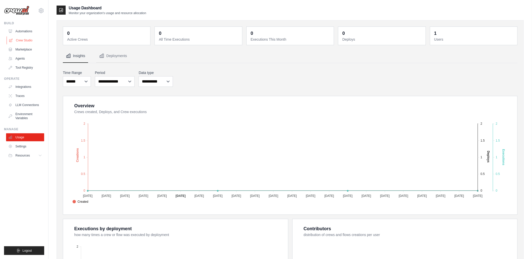
click at [21, 39] on link "Crew Studio" at bounding box center [26, 40] width 38 height 8
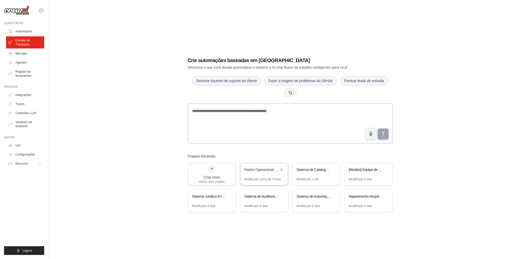
click at [256, 175] on div "Núcleo Operacional Jurídico - Automação Administrativa" at bounding box center [265, 170] width 48 height 14
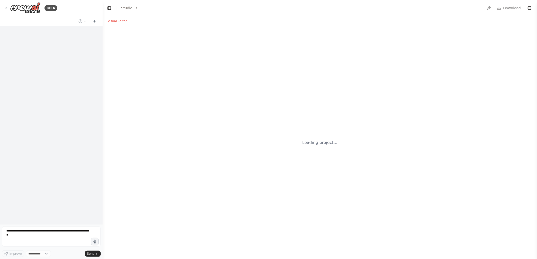
select select "****"
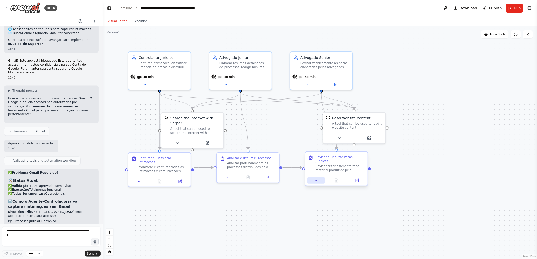
click at [316, 179] on button at bounding box center [315, 181] width 17 height 6
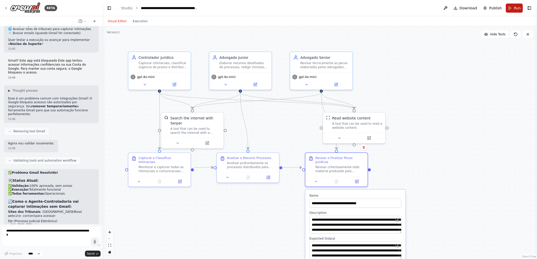
click at [515, 9] on span "Run" at bounding box center [517, 8] width 7 height 5
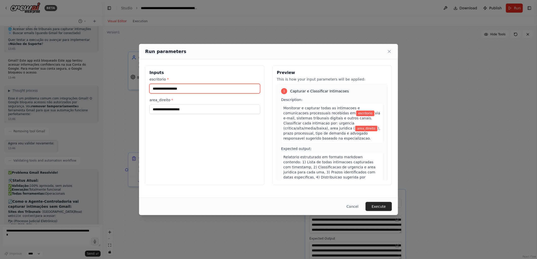
click at [190, 92] on input "escritorio *" at bounding box center [204, 89] width 111 height 10
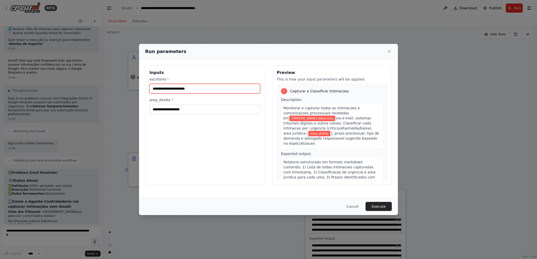
type input "**********"
click at [186, 107] on input "area_direito *" at bounding box center [204, 110] width 111 height 10
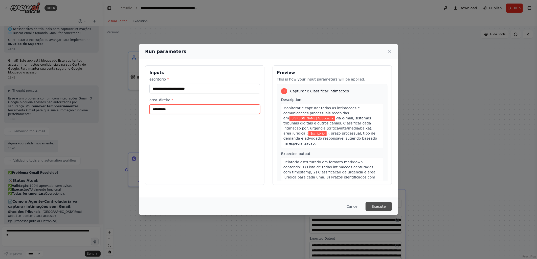
type input "**********"
click at [377, 208] on button "Execute" at bounding box center [378, 206] width 26 height 9
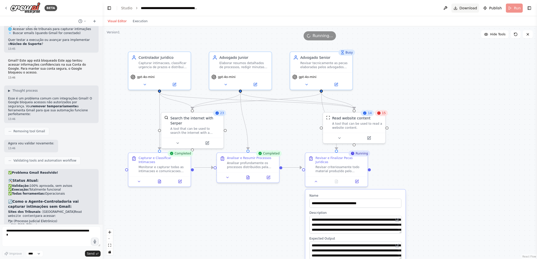
click at [468, 8] on span "Download" at bounding box center [468, 8] width 18 height 5
click at [12, 231] on textarea at bounding box center [51, 237] width 99 height 20
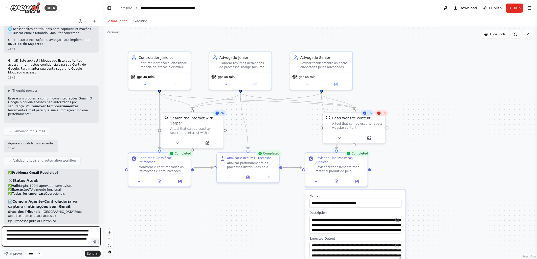
click at [41, 242] on textarea "**********" at bounding box center [51, 237] width 99 height 20
click at [56, 231] on textarea "**********" at bounding box center [51, 237] width 99 height 20
click at [62, 244] on textarea "**********" at bounding box center [51, 237] width 99 height 20
type textarea "**********"
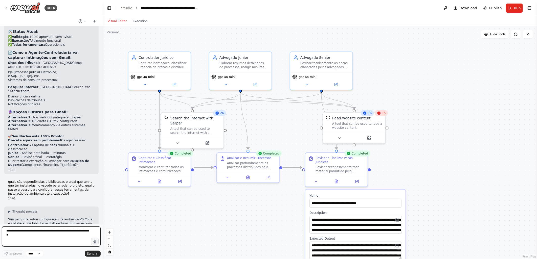
scroll to position [1874, 0]
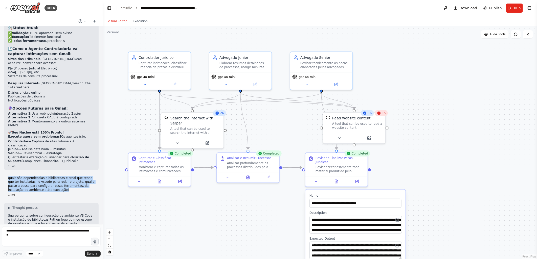
drag, startPoint x: 8, startPoint y: 74, endPoint x: 74, endPoint y: 87, distance: 66.5
click at [74, 176] on p "quais são dependências e bibliotecas e creai que tenho que ter instaladas no vs…" at bounding box center [51, 184] width 86 height 16
copy p "quais são dependências e bibliotecas e creai que tenho que ter instaladas no vs…"
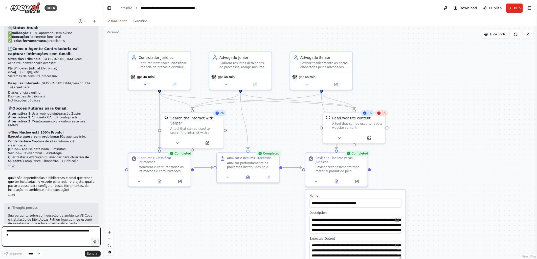
click at [13, 231] on textarea at bounding box center [51, 237] width 99 height 20
paste textarea "**********"
drag, startPoint x: 67, startPoint y: 230, endPoint x: 84, endPoint y: 248, distance: 25.2
click at [83, 250] on div "**********" at bounding box center [51, 242] width 99 height 31
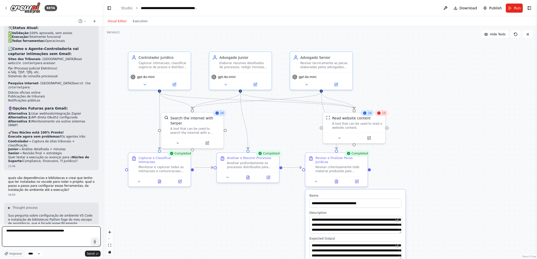
scroll to position [0, 0]
type textarea "**********"
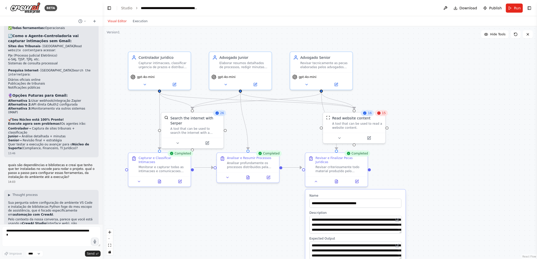
scroll to position [1908, 0]
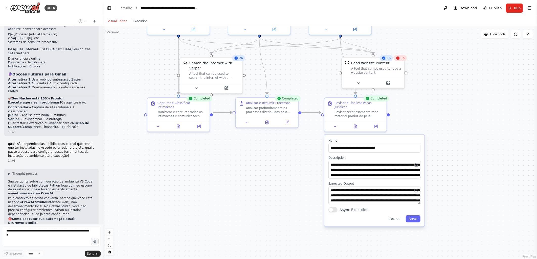
drag, startPoint x: 264, startPoint y: 228, endPoint x: 283, endPoint y: 171, distance: 60.3
click at [283, 171] on div ".deletable-edge-delete-btn { width: 20px; height: 20px; border: 0px solid #ffff…" at bounding box center [320, 142] width 434 height 233
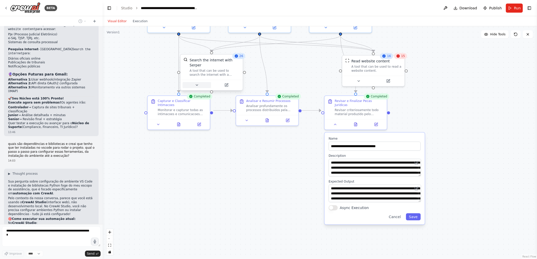
click at [195, 83] on icon at bounding box center [197, 85] width 4 height 4
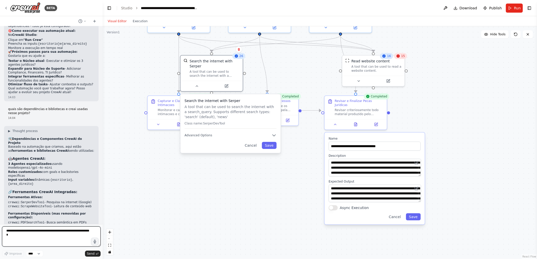
scroll to position [2101, 0]
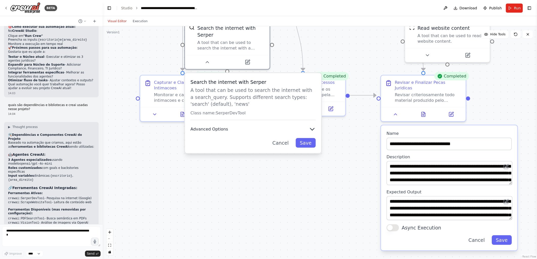
click at [207, 127] on span "Advanced Options" at bounding box center [209, 130] width 38 height 6
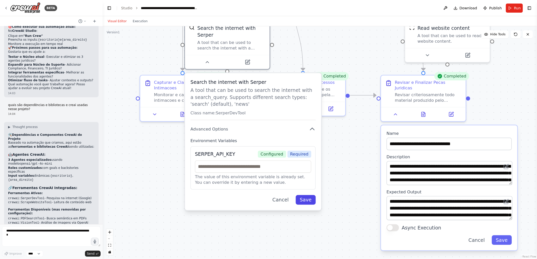
click at [308, 195] on button "Save" at bounding box center [305, 200] width 20 height 10
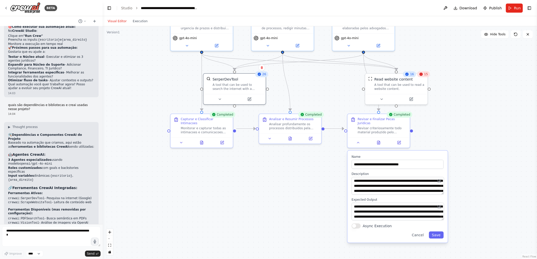
drag, startPoint x: 325, startPoint y: 170, endPoint x: 305, endPoint y: 184, distance: 24.9
click at [305, 184] on div ".deletable-edge-delete-btn { width: 20px; height: 20px; border: 0px solid #ffff…" at bounding box center [320, 142] width 434 height 233
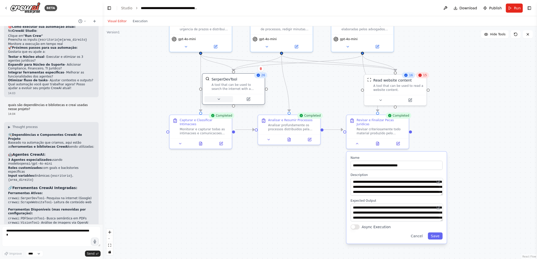
click at [216, 100] on button at bounding box center [218, 99] width 29 height 6
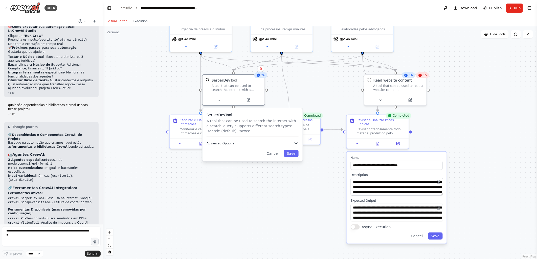
click at [223, 143] on span "Advanced Options" at bounding box center [220, 144] width 28 height 4
click at [229, 171] on input "text" at bounding box center [252, 171] width 85 height 9
click at [218, 173] on input "text" at bounding box center [252, 171] width 85 height 9
paste input "**********"
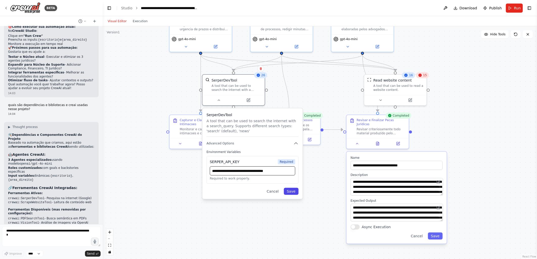
type input "**********"
click at [290, 192] on button "Save" at bounding box center [291, 191] width 15 height 7
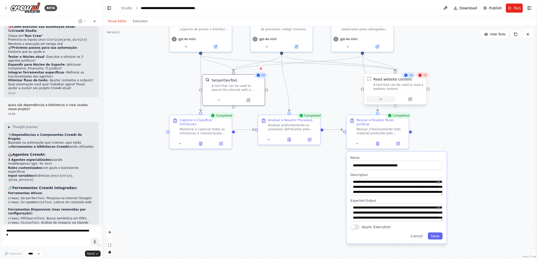
click at [380, 99] on icon at bounding box center [380, 99] width 2 height 1
click at [486, 78] on div ".deletable-edge-delete-btn { width: 20px; height: 20px; border: 0px solid #ffff…" at bounding box center [320, 142] width 434 height 233
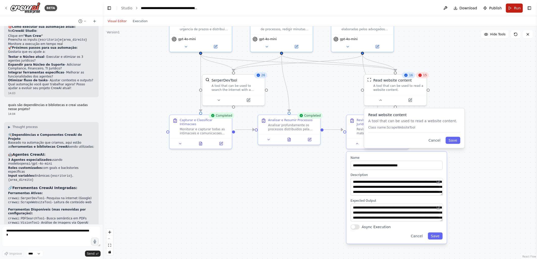
click at [516, 6] on span "Run" at bounding box center [517, 8] width 7 height 5
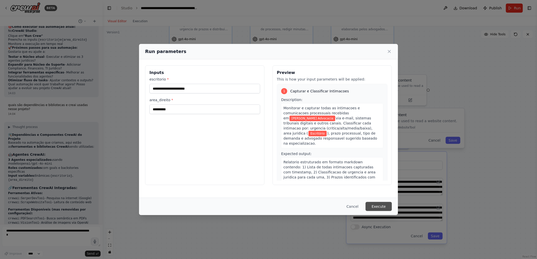
click at [381, 204] on button "Execute" at bounding box center [378, 206] width 26 height 9
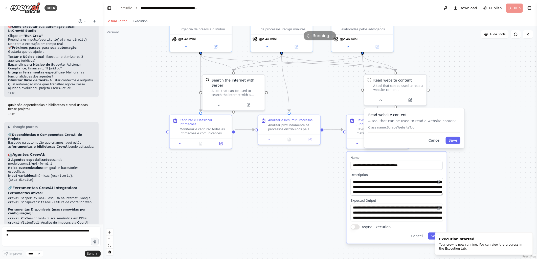
click at [289, 179] on div ".deletable-edge-delete-btn { width: 20px; height: 20px; border: 0px solid #ffff…" at bounding box center [320, 142] width 434 height 233
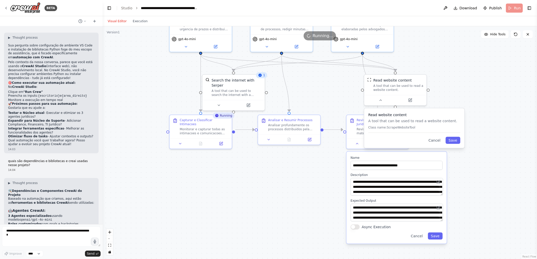
scroll to position [2073, 0]
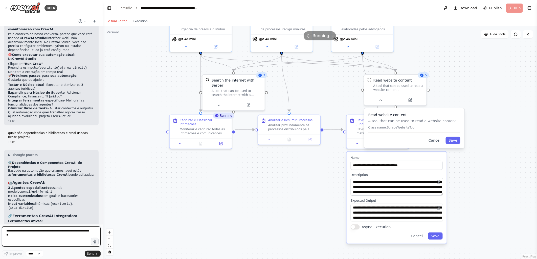
click at [37, 234] on textarea at bounding box center [51, 237] width 99 height 20
click at [196, 178] on div ".deletable-edge-delete-btn { width: 20px; height: 20px; border: 0px solid #ffff…" at bounding box center [320, 142] width 434 height 233
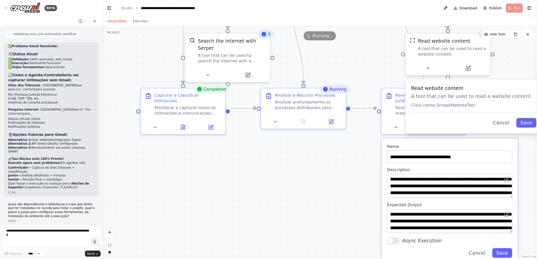
scroll to position [1735, 0]
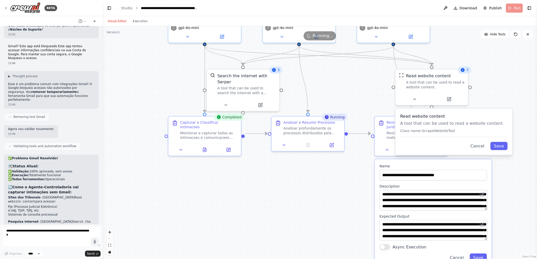
click at [337, 193] on div ".deletable-edge-delete-btn { width: 20px; height: 20px; border: 0px solid #ffff…" at bounding box center [320, 142] width 434 height 233
click at [367, 92] on div ".deletable-edge-delete-btn { width: 20px; height: 20px; border: 0px solid #ffff…" at bounding box center [320, 142] width 434 height 233
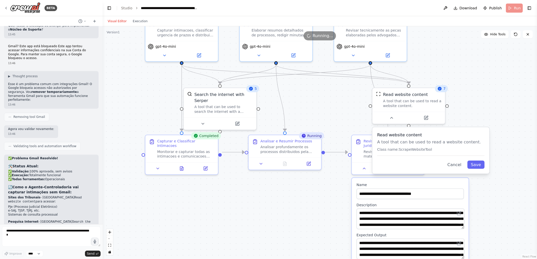
drag, startPoint x: 363, startPoint y: 90, endPoint x: 340, endPoint y: 109, distance: 29.6
click at [340, 109] on div ".deletable-edge-delete-btn { width: 20px; height: 20px; border: 0px solid #ffff…" at bounding box center [320, 142] width 434 height 233
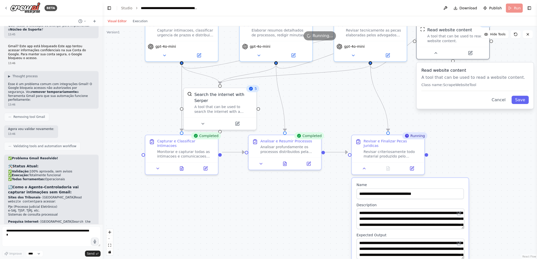
drag, startPoint x: 466, startPoint y: 133, endPoint x: 511, endPoint y: 73, distance: 75.2
click at [511, 73] on div "Read website content A tool that can be used to read a website content. Class n…" at bounding box center [474, 79] width 107 height 24
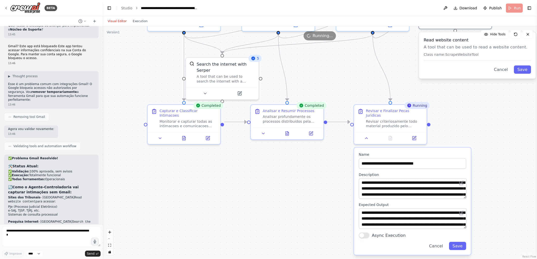
drag, startPoint x: 307, startPoint y: 219, endPoint x: 309, endPoint y: 189, distance: 30.4
click at [309, 189] on div ".deletable-edge-delete-btn { width: 20px; height: 20px; border: 0px solid #ffff…" at bounding box center [320, 142] width 434 height 233
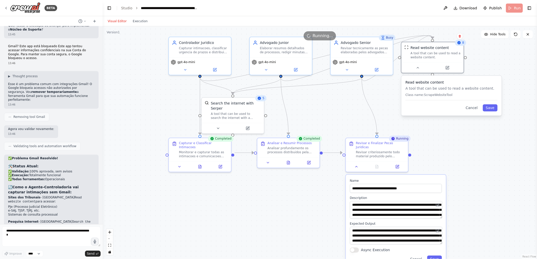
drag, startPoint x: 249, startPoint y: 195, endPoint x: 228, endPoint y: 222, distance: 33.8
click at [228, 222] on div ".deletable-edge-delete-btn { width: 20px; height: 20px; border: 0px solid #ffff…" at bounding box center [320, 142] width 434 height 233
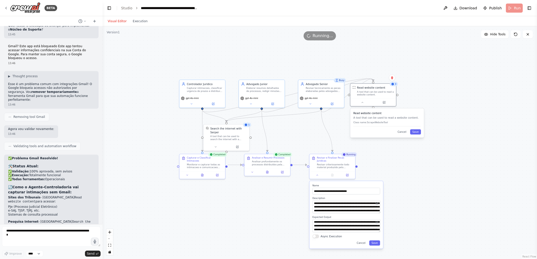
drag, startPoint x: 483, startPoint y: 188, endPoint x: 474, endPoint y: 158, distance: 30.8
click at [474, 158] on div ".deletable-edge-delete-btn { width: 20px; height: 20px; border: 0px solid #ffff…" at bounding box center [320, 142] width 434 height 233
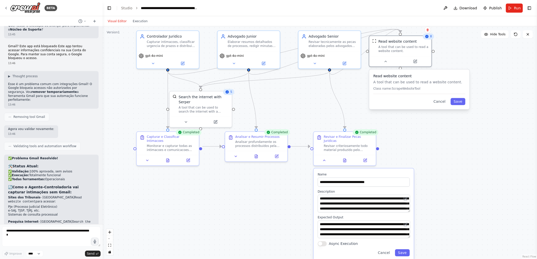
drag, startPoint x: 407, startPoint y: 133, endPoint x: 459, endPoint y: 131, distance: 52.4
click at [459, 131] on div ".deletable-edge-delete-btn { width: 20px; height: 20px; border: 0px solid #ffff…" at bounding box center [320, 142] width 434 height 233
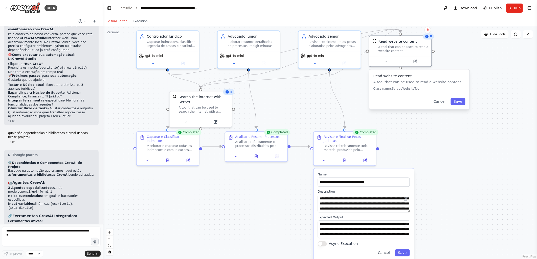
scroll to position [2101, 0]
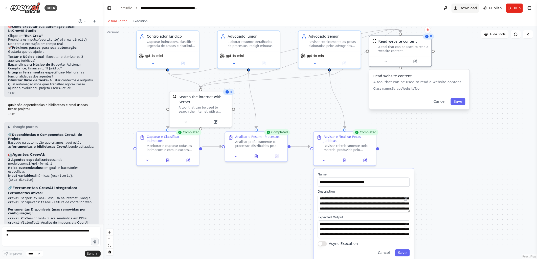
click at [469, 8] on span "Download" at bounding box center [468, 8] width 18 height 5
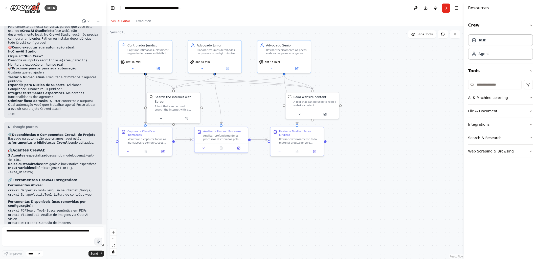
scroll to position [1919, 0]
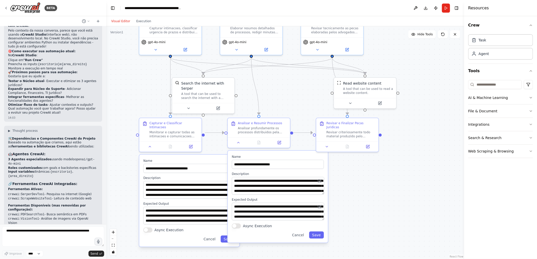
scroll to position [2004, 0]
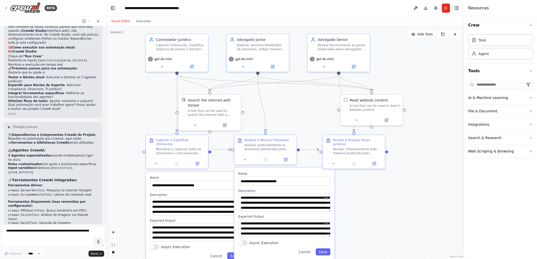
drag, startPoint x: 419, startPoint y: 52, endPoint x: 426, endPoint y: 69, distance: 18.2
click at [426, 69] on div ".deletable-edge-delete-btn { width: 20px; height: 20px; border: 0px solid #ffff…" at bounding box center [285, 142] width 358 height 233
